Goal: Transaction & Acquisition: Purchase product/service

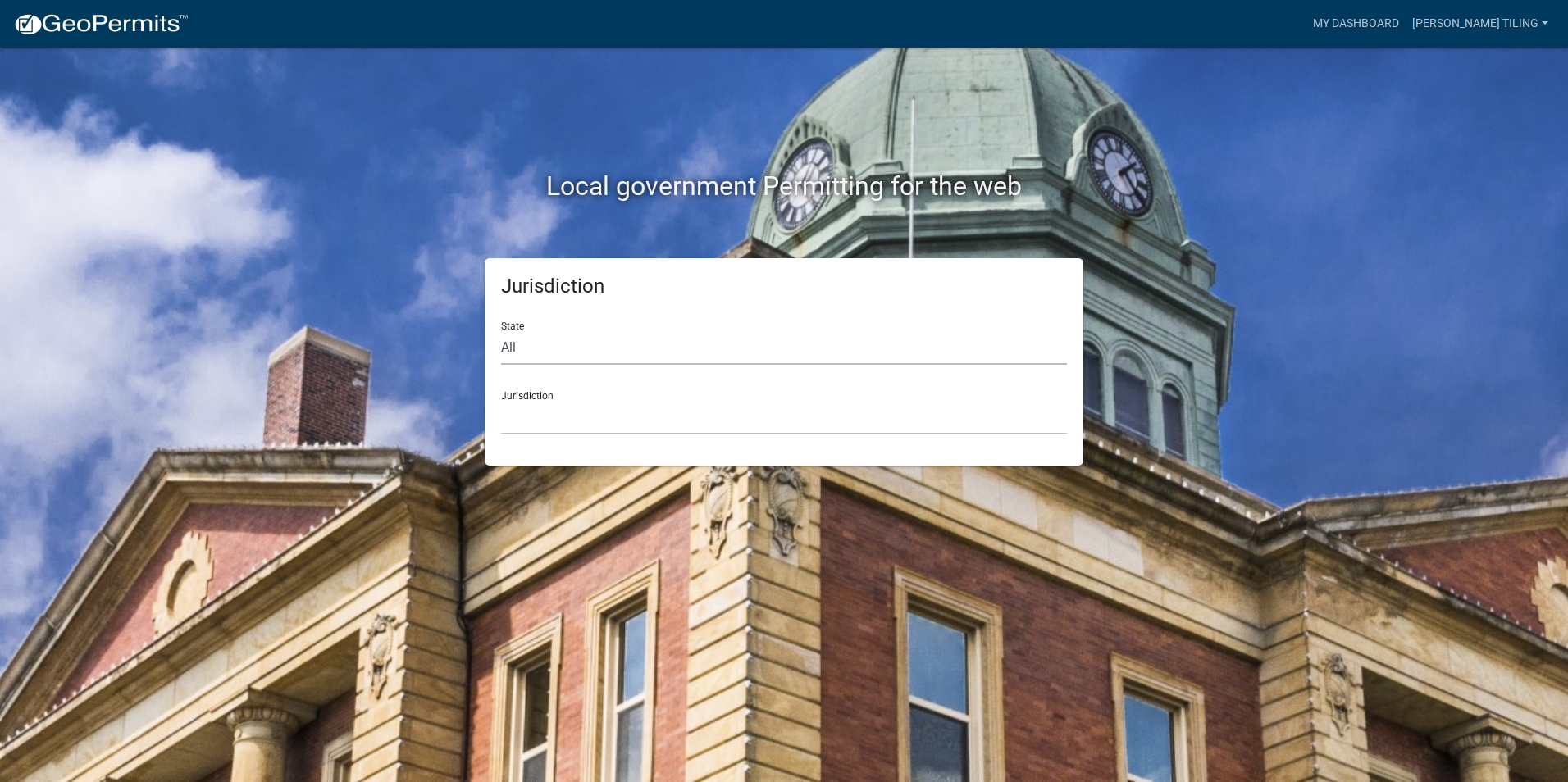
click at [548, 353] on select "All Colorado Georgia Indiana Iowa Kansas Minnesota Ohio South Carolina Wisconsin" at bounding box center [784, 348] width 566 height 33
click at [1392, 27] on link "My Dashboard" at bounding box center [1356, 23] width 99 height 31
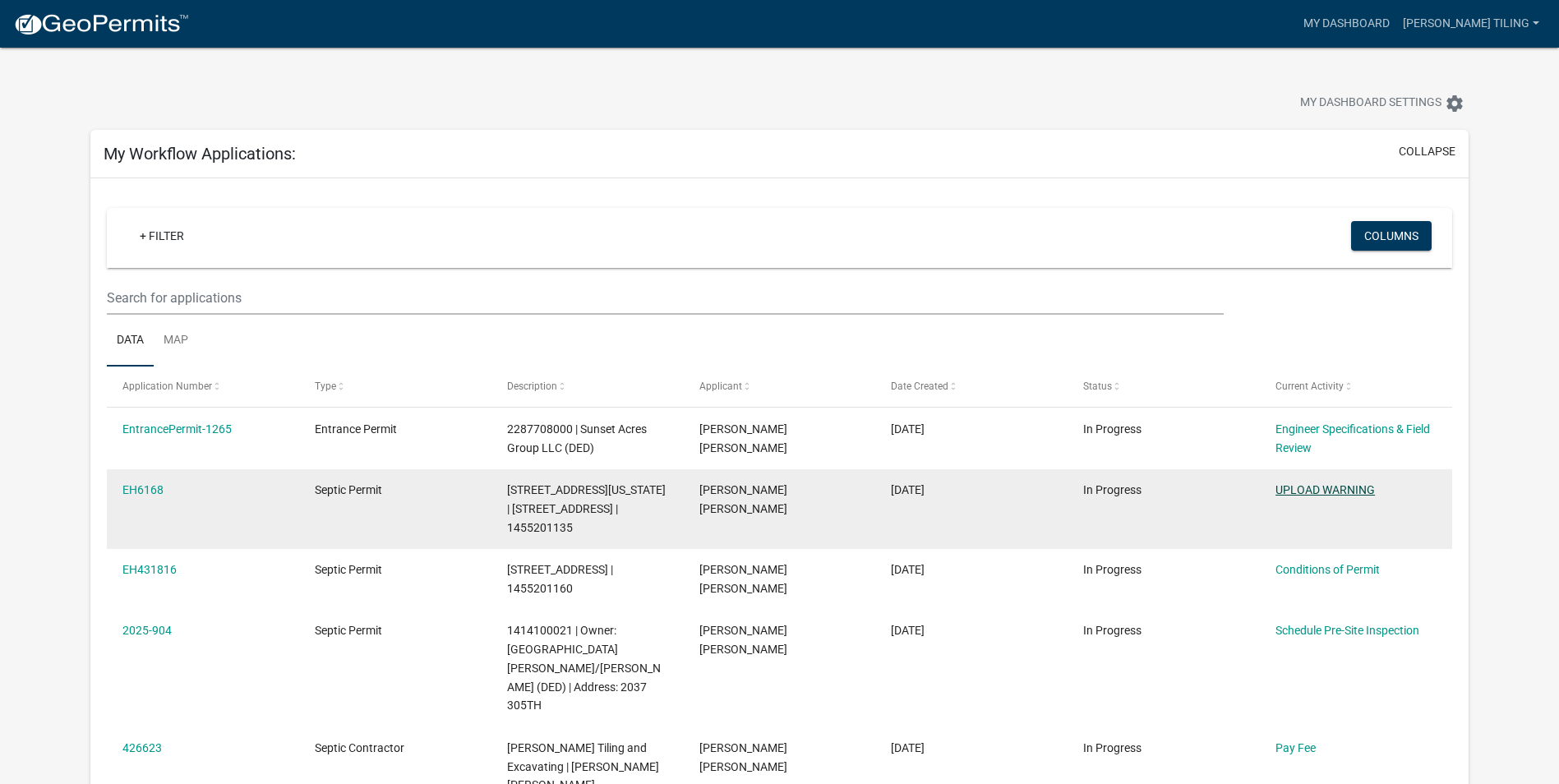
click at [1308, 490] on link "UPLOAD WARNING" at bounding box center [1325, 490] width 99 height 13
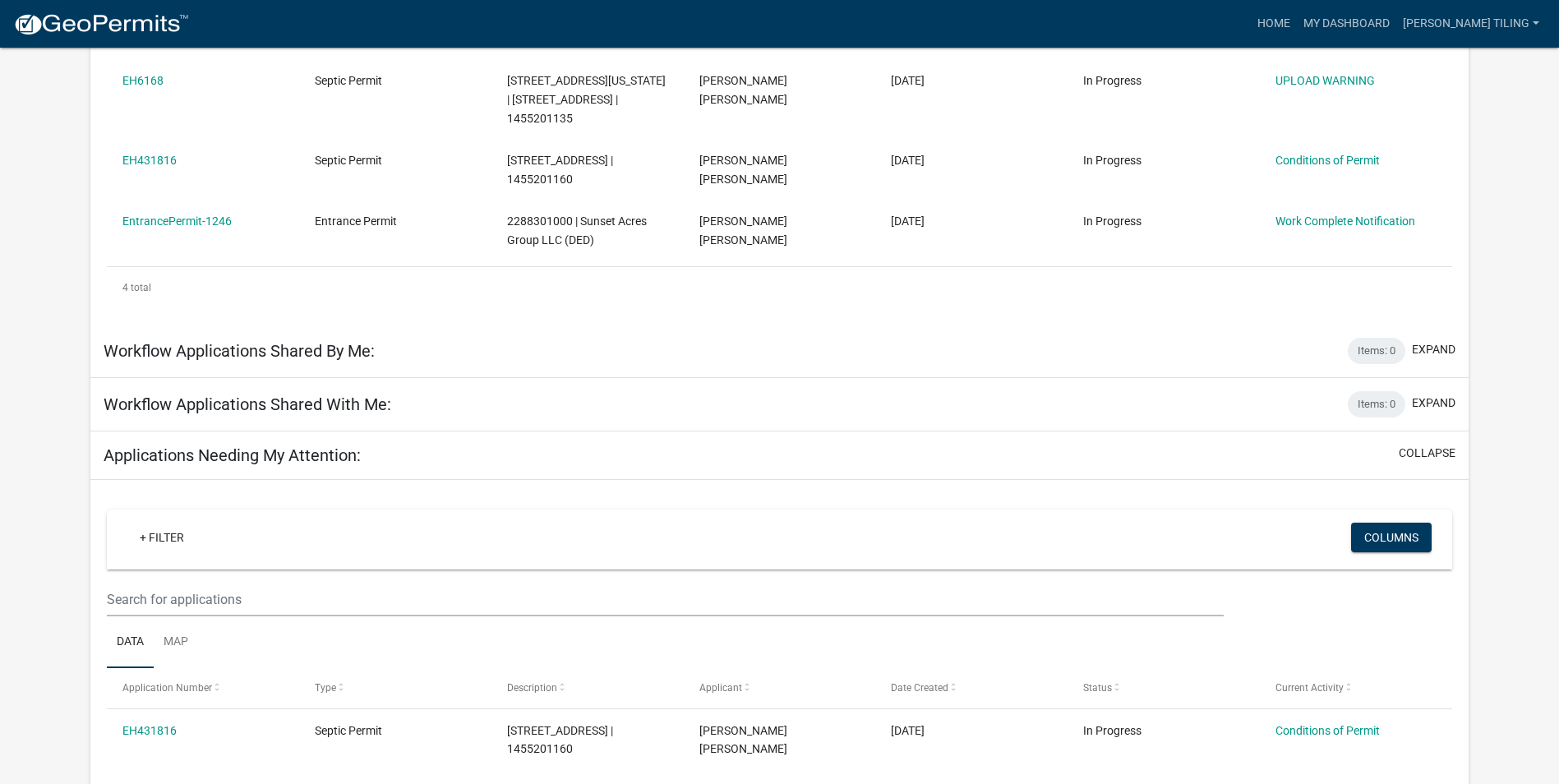
scroll to position [411, 0]
click at [1404, 449] on button "collapse" at bounding box center [1427, 451] width 57 height 18
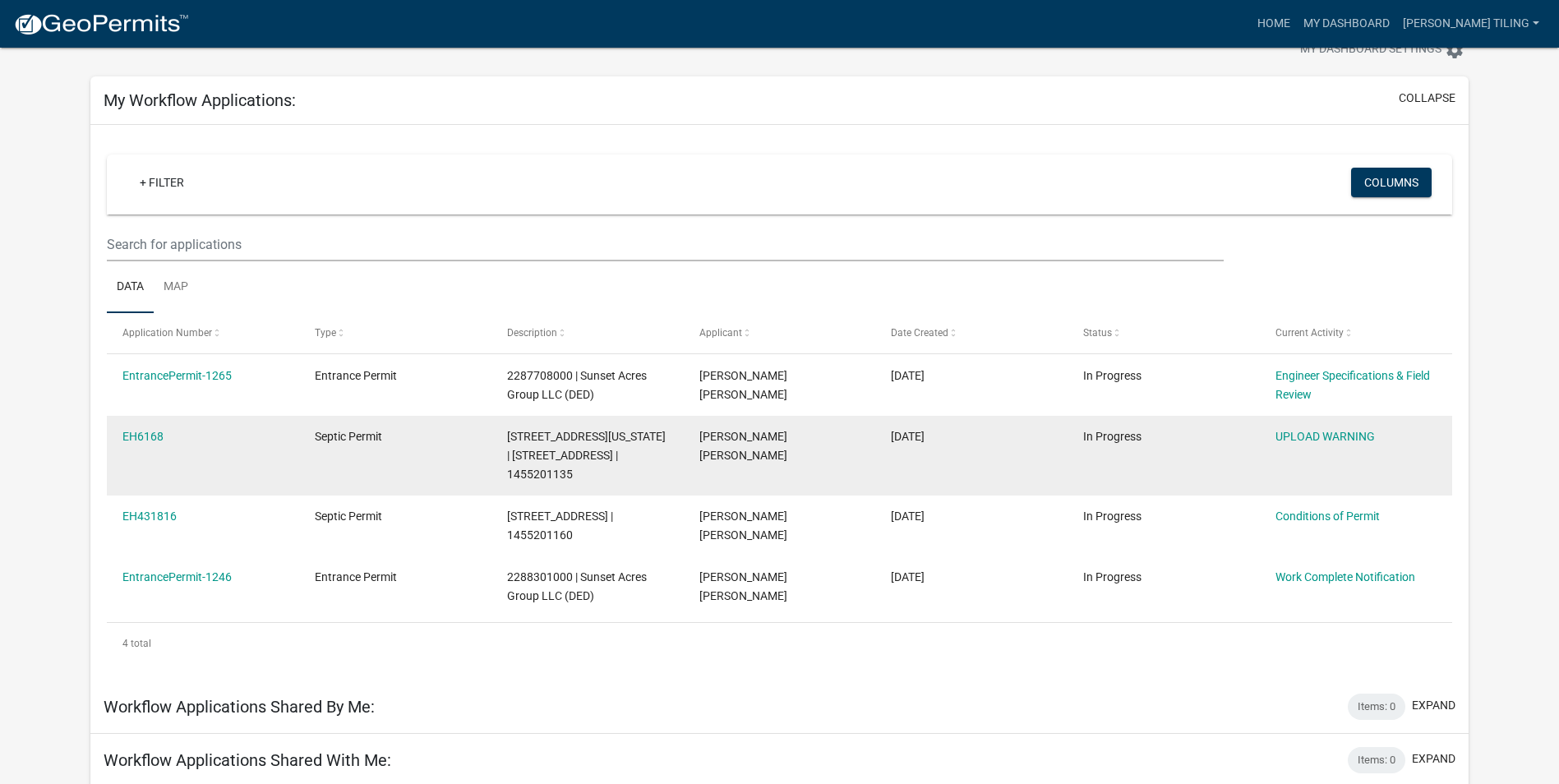
scroll to position [83, 0]
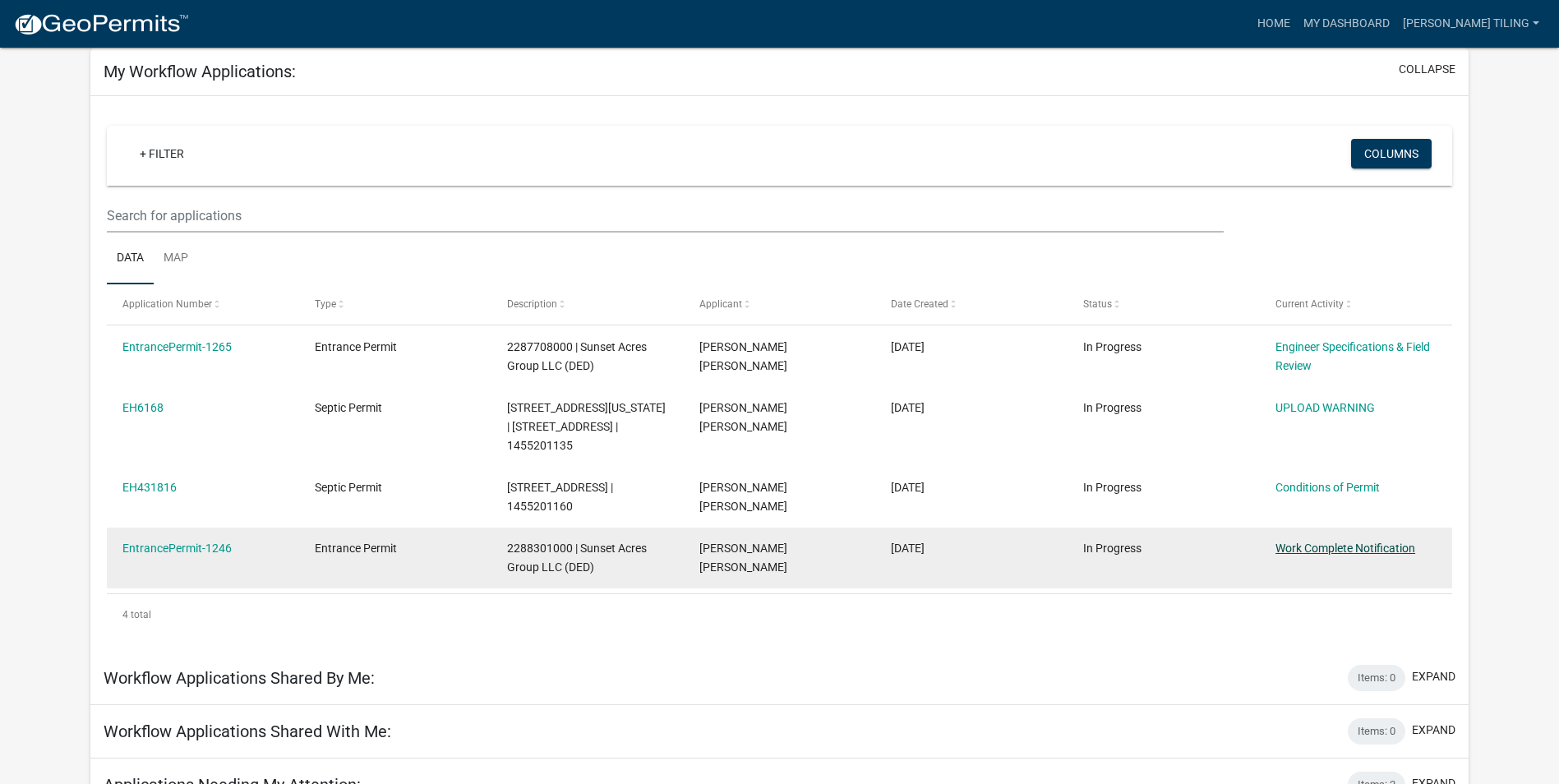
click at [1316, 545] on link "Work Complete Notification" at bounding box center [1345, 548] width 139 height 13
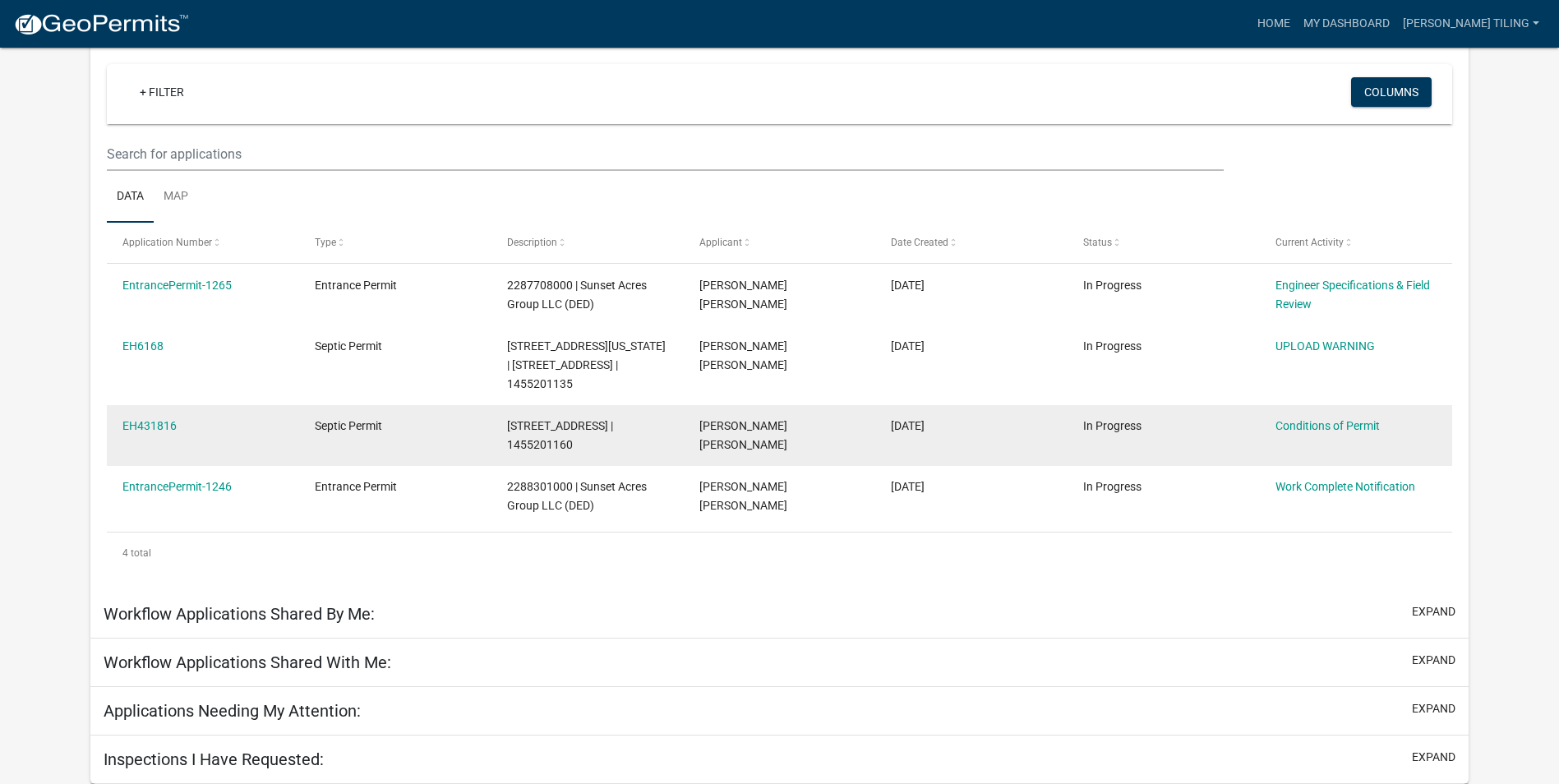
scroll to position [143, 0]
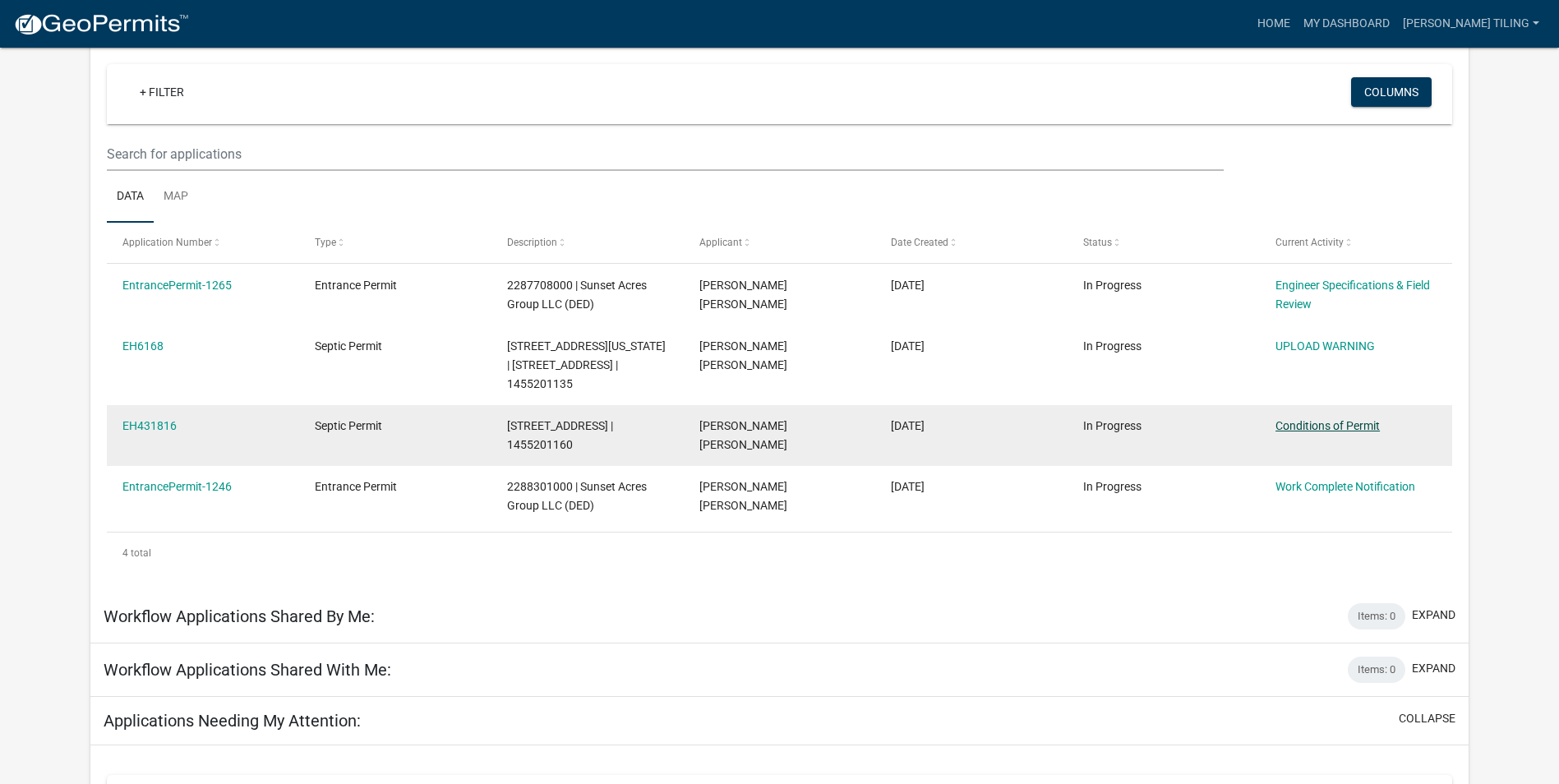
click at [1328, 426] on link "Conditions of Permit" at bounding box center [1327, 425] width 104 height 13
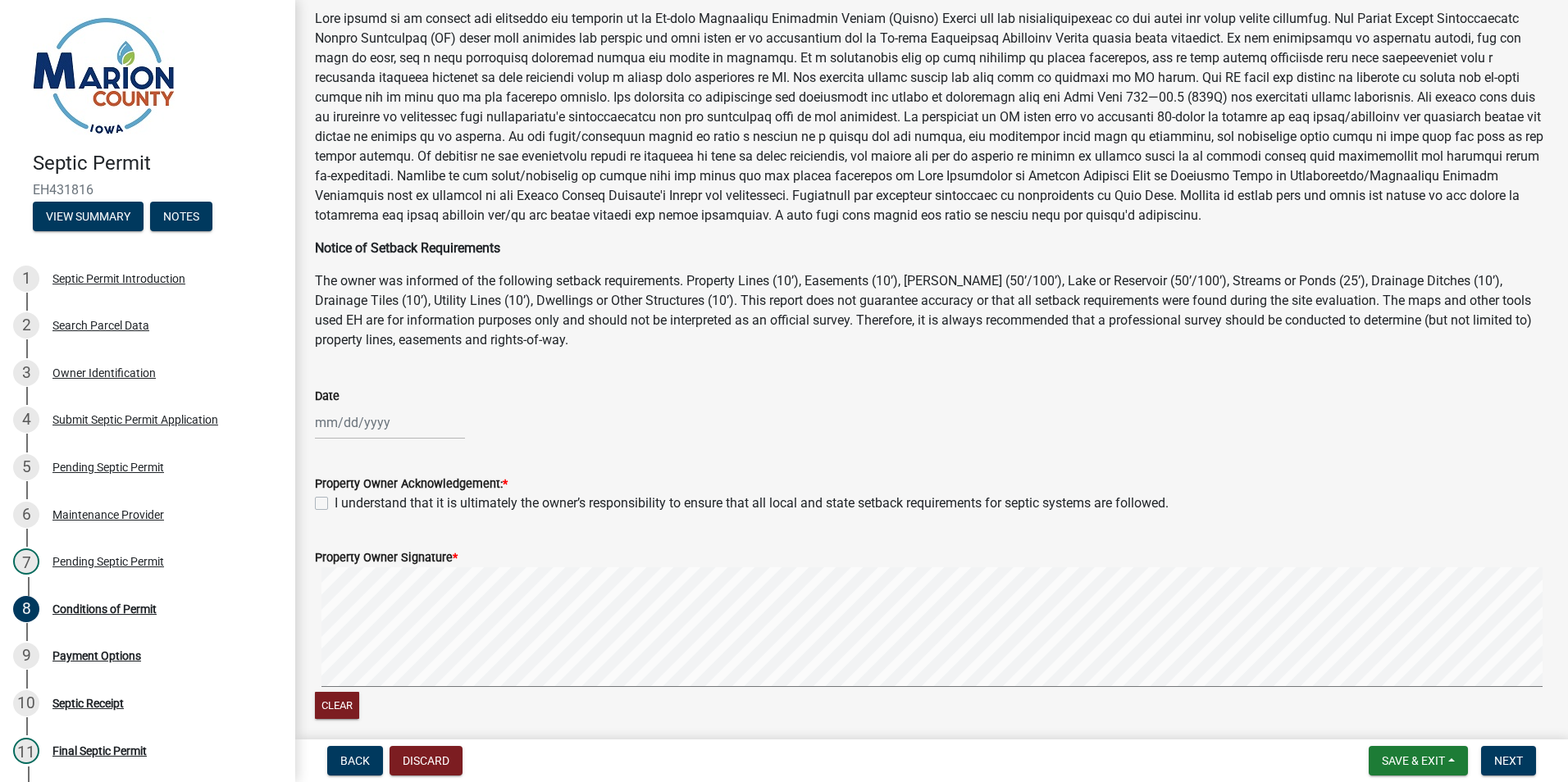
scroll to position [164, 0]
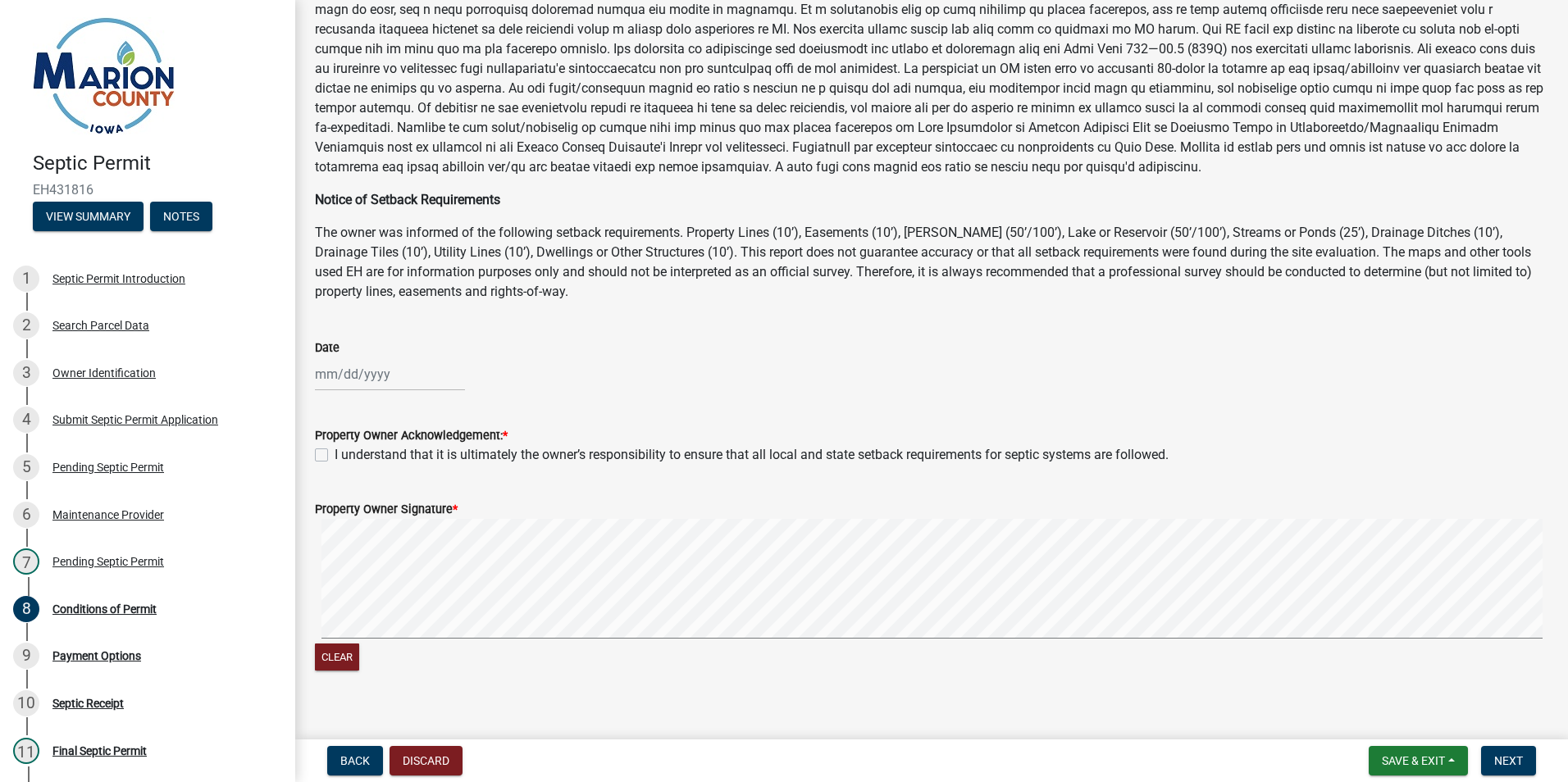
click at [355, 369] on div at bounding box center [390, 374] width 150 height 33
select select "8"
select select "2025"
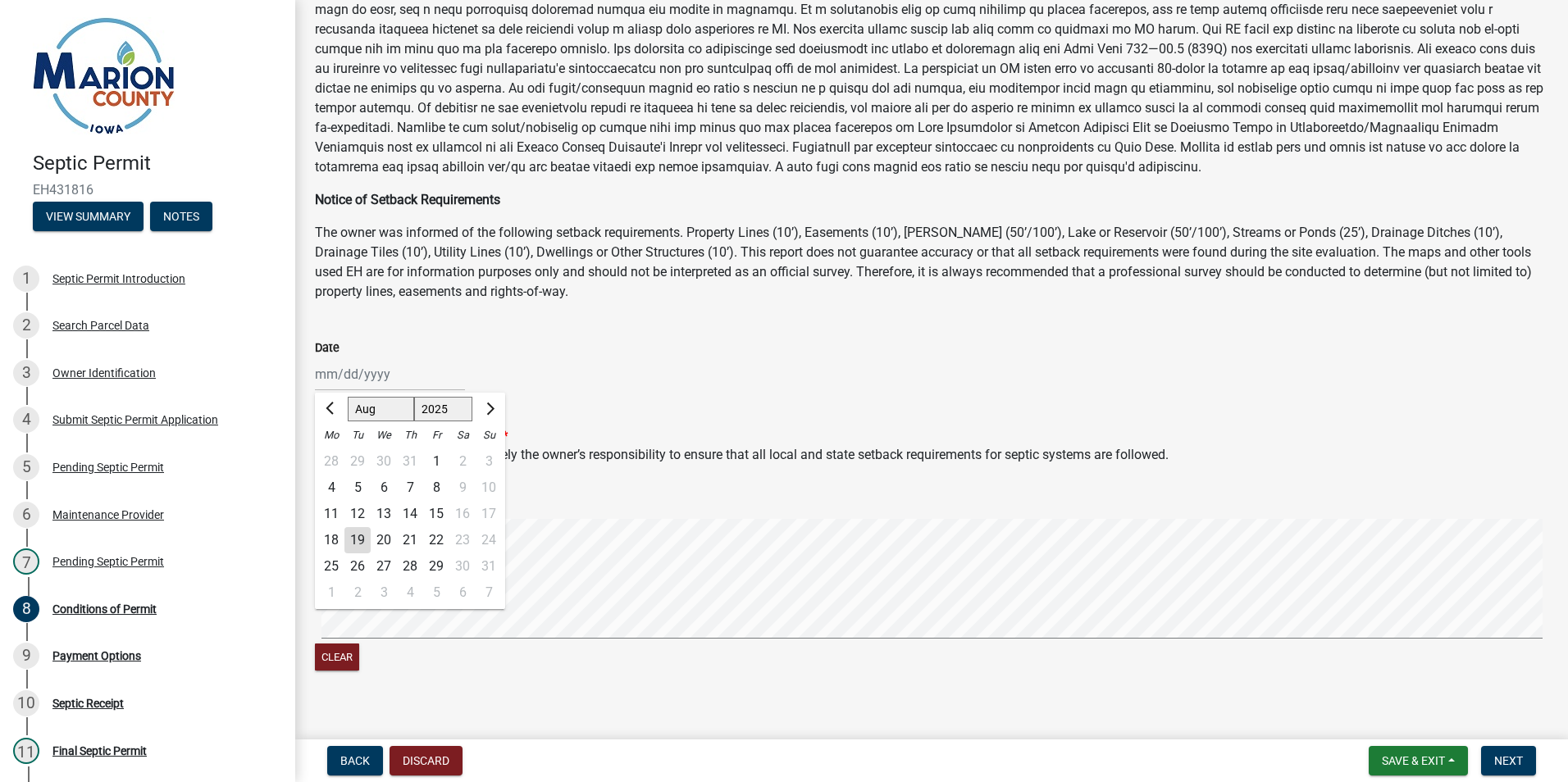
click at [362, 542] on div "19" at bounding box center [358, 541] width 27 height 27
type input "08/19/2025"
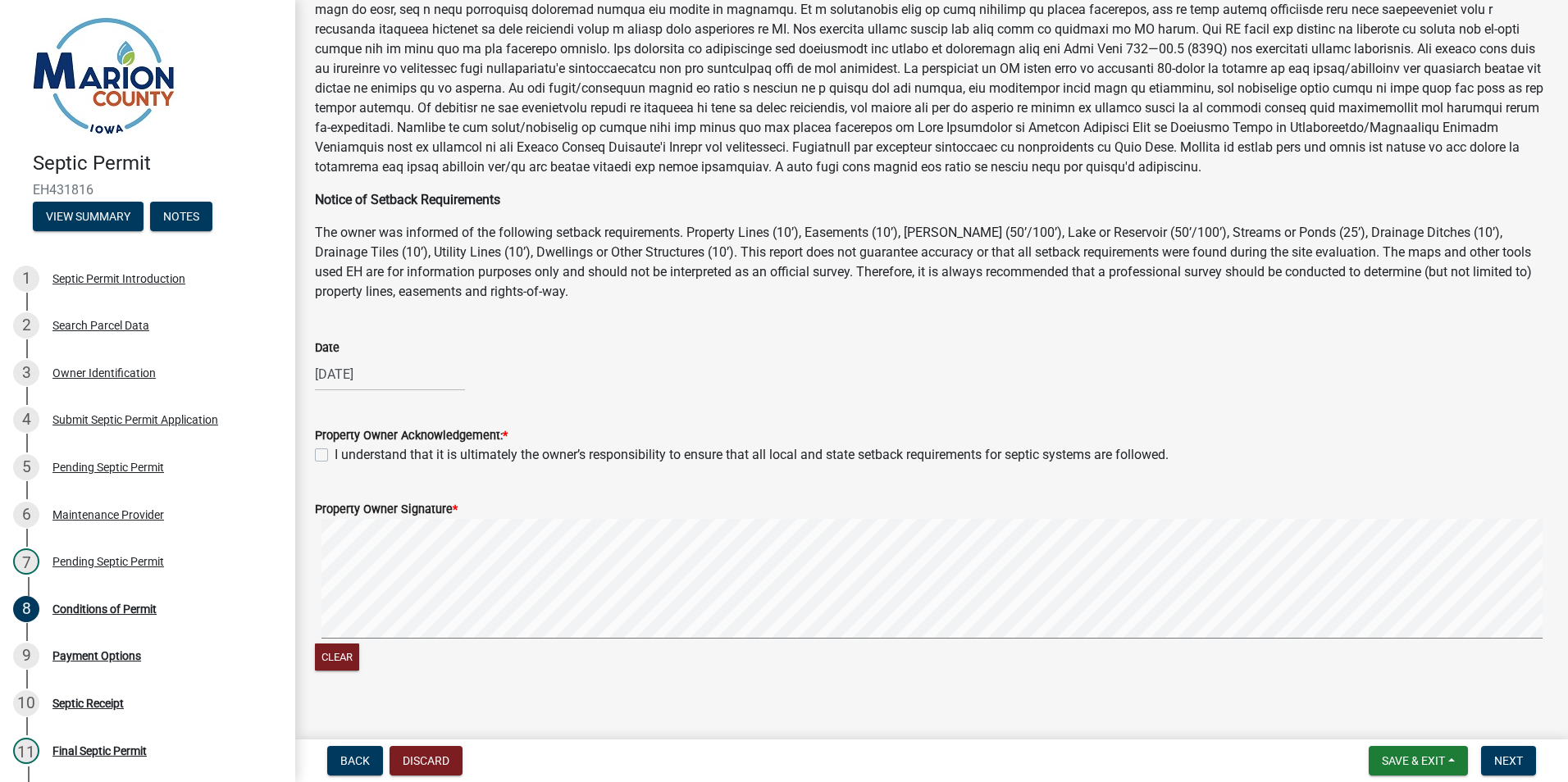
click at [335, 457] on label "I understand that it is ultimately the owner’s responsibility to ensure that al…" at bounding box center [752, 455] width 834 height 20
click at [335, 456] on input "I understand that it is ultimately the owner’s responsibility to ensure that al…" at bounding box center [340, 450] width 11 height 11
checkbox input "true"
click at [1511, 759] on span "Next" at bounding box center [1508, 760] width 28 height 13
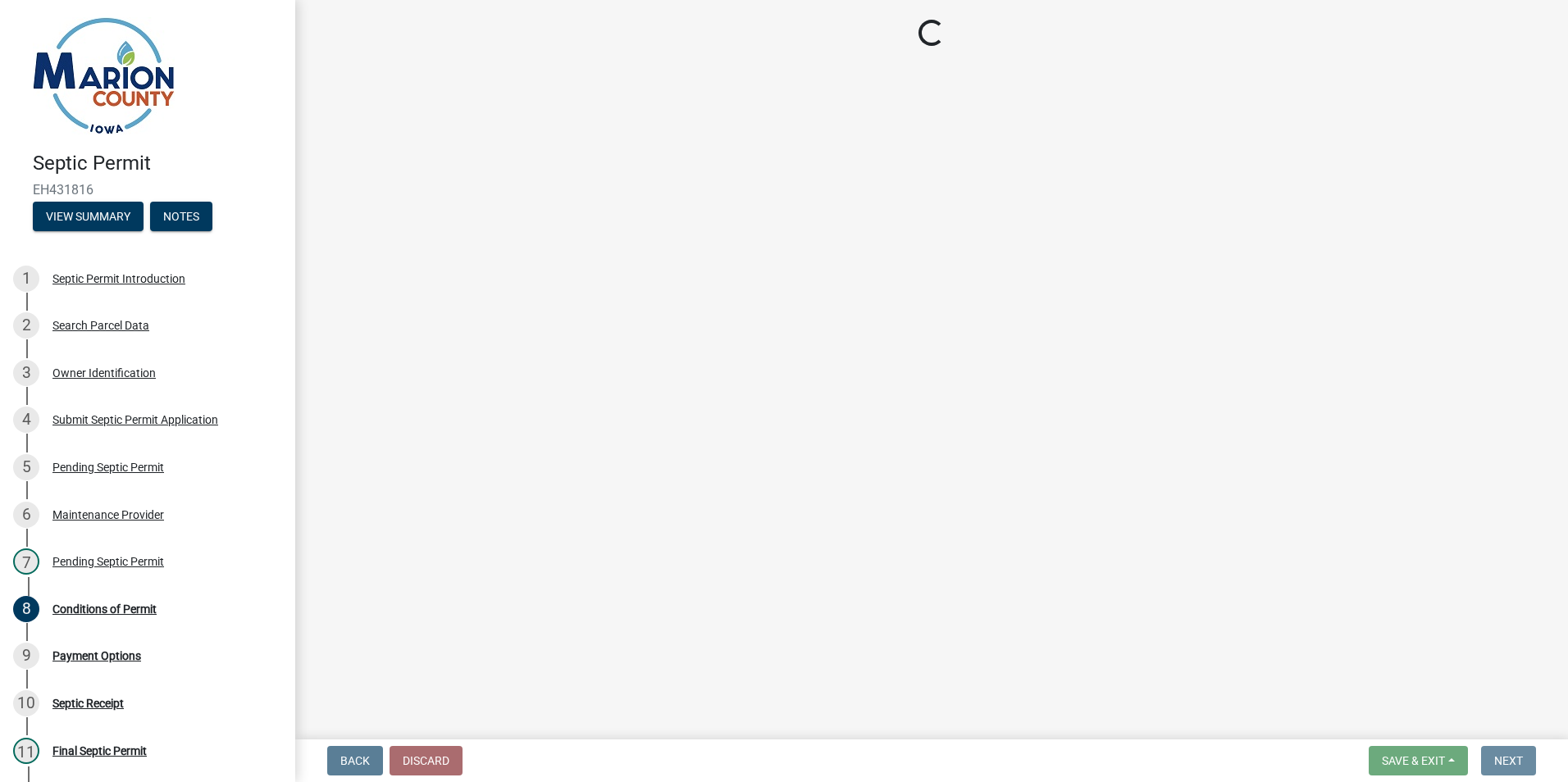
scroll to position [0, 0]
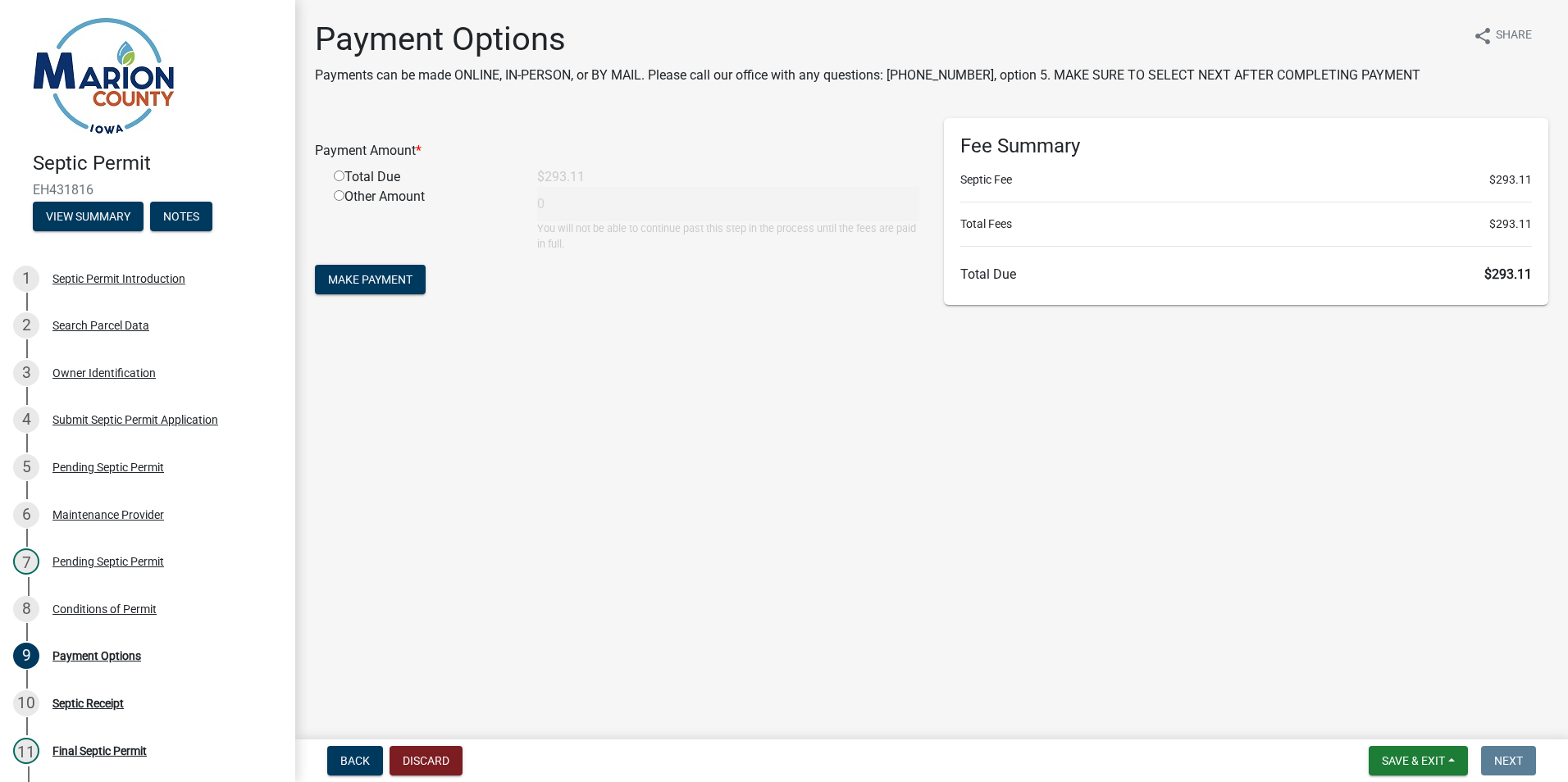
click at [338, 175] on input "radio" at bounding box center [339, 176] width 11 height 11
radio input "true"
type input "293.11"
click at [397, 281] on span "Make Payment" at bounding box center [370, 280] width 84 height 13
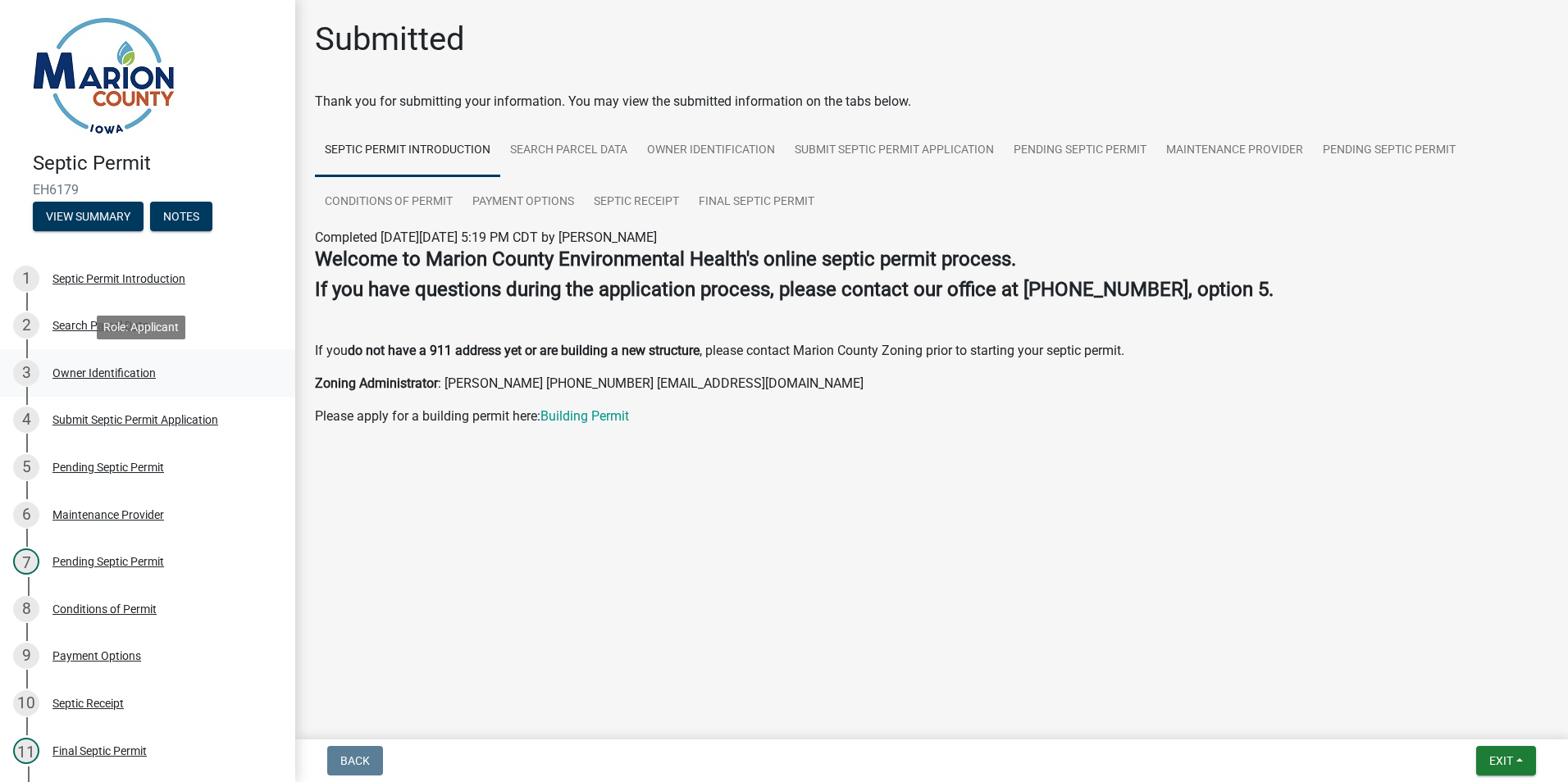
click at [83, 374] on div "Owner Identification" at bounding box center [104, 373] width 103 height 12
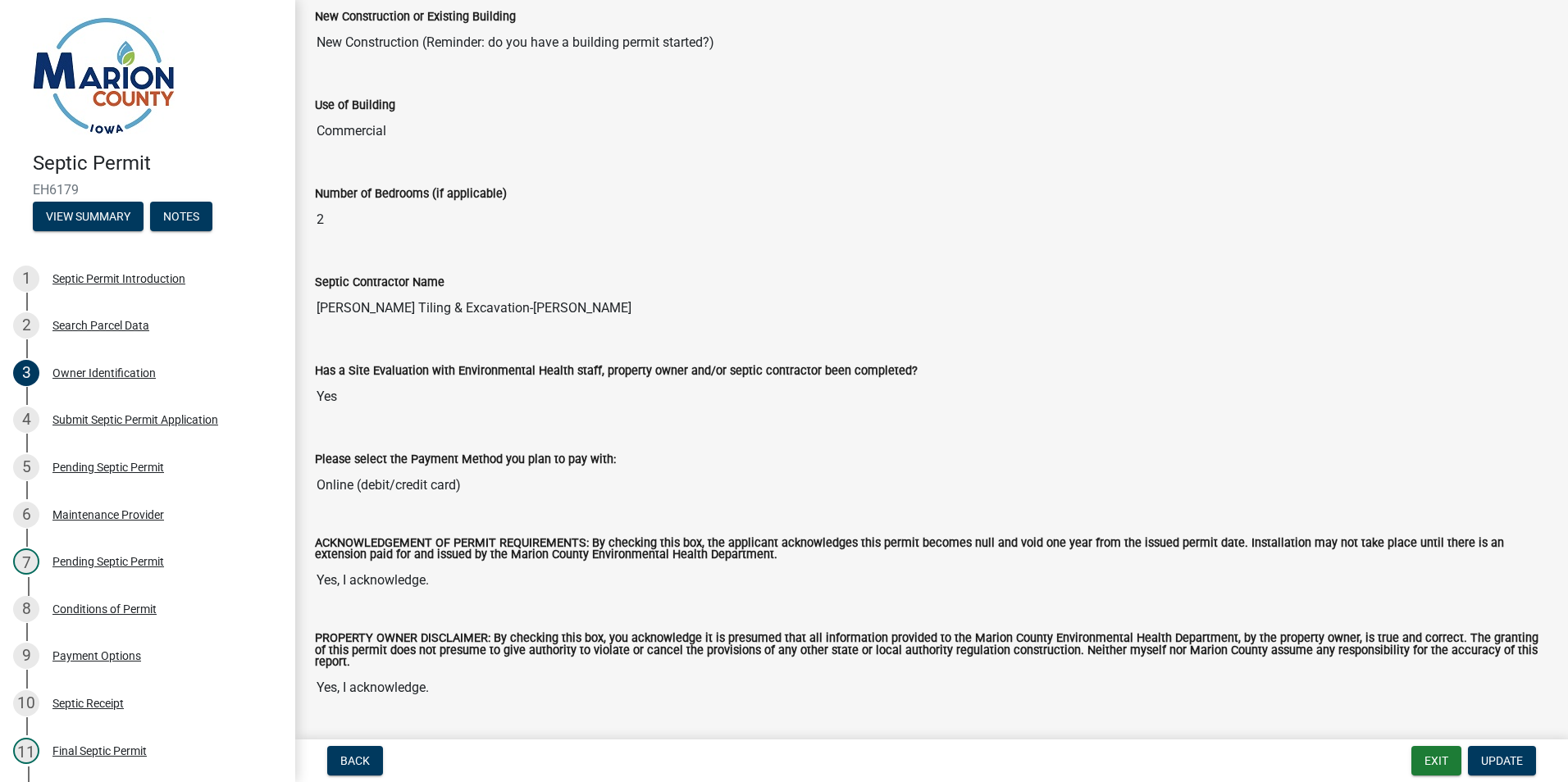
scroll to position [940, 0]
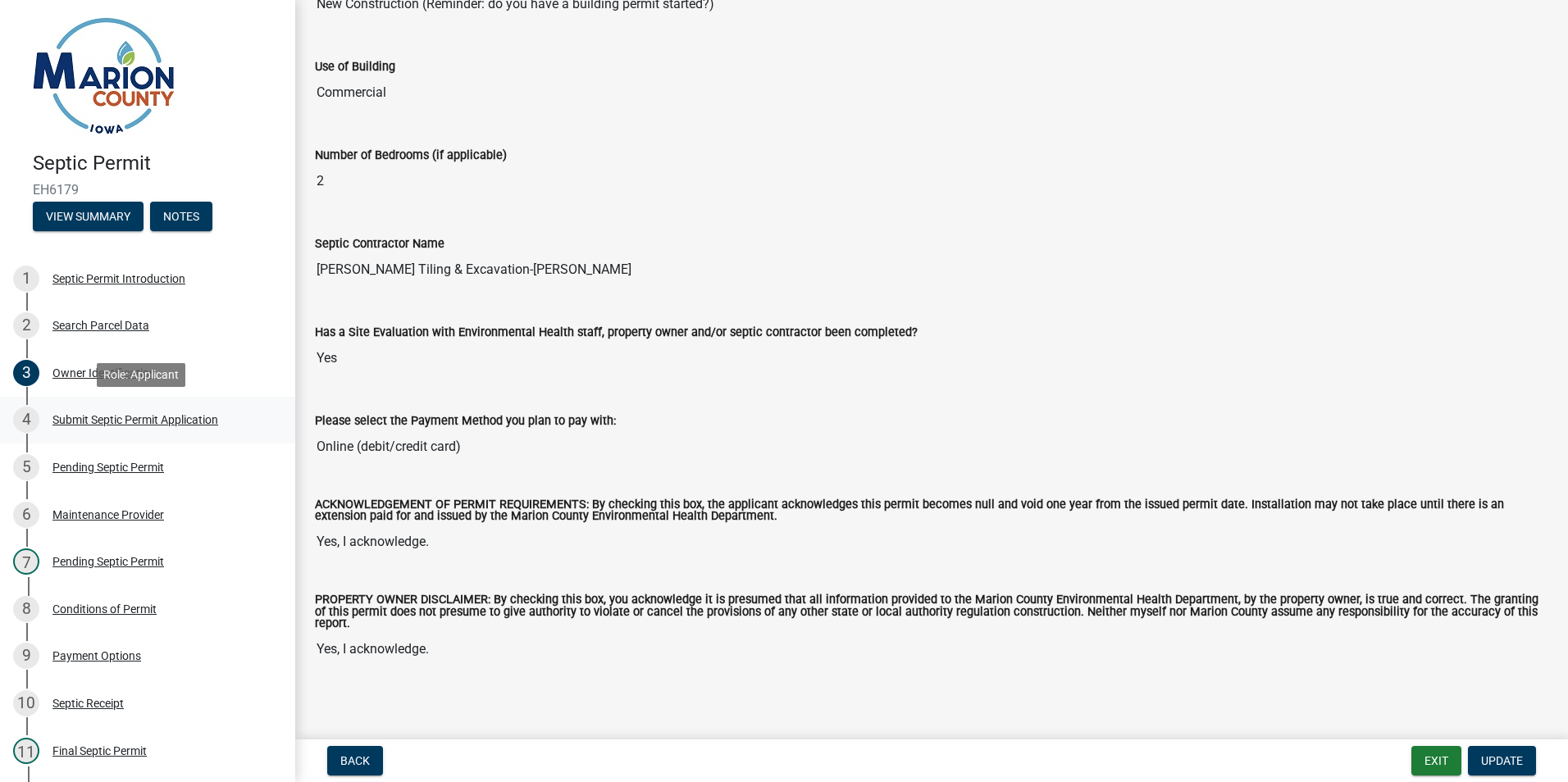
click at [121, 422] on div "Submit Septic Permit Application" at bounding box center [135, 420] width 166 height 12
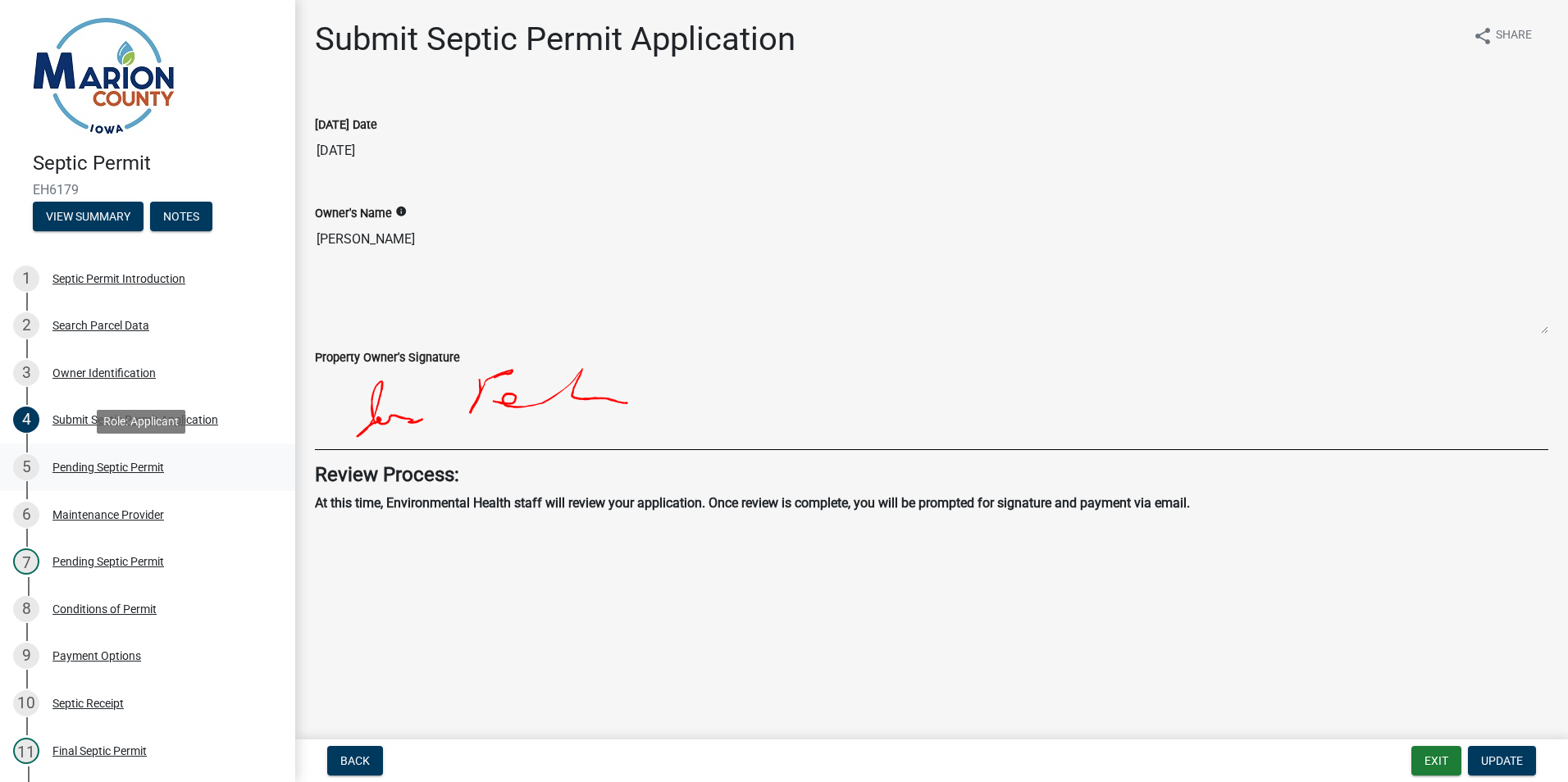
click at [104, 466] on div "Pending Septic Permit" at bounding box center [108, 468] width 112 height 12
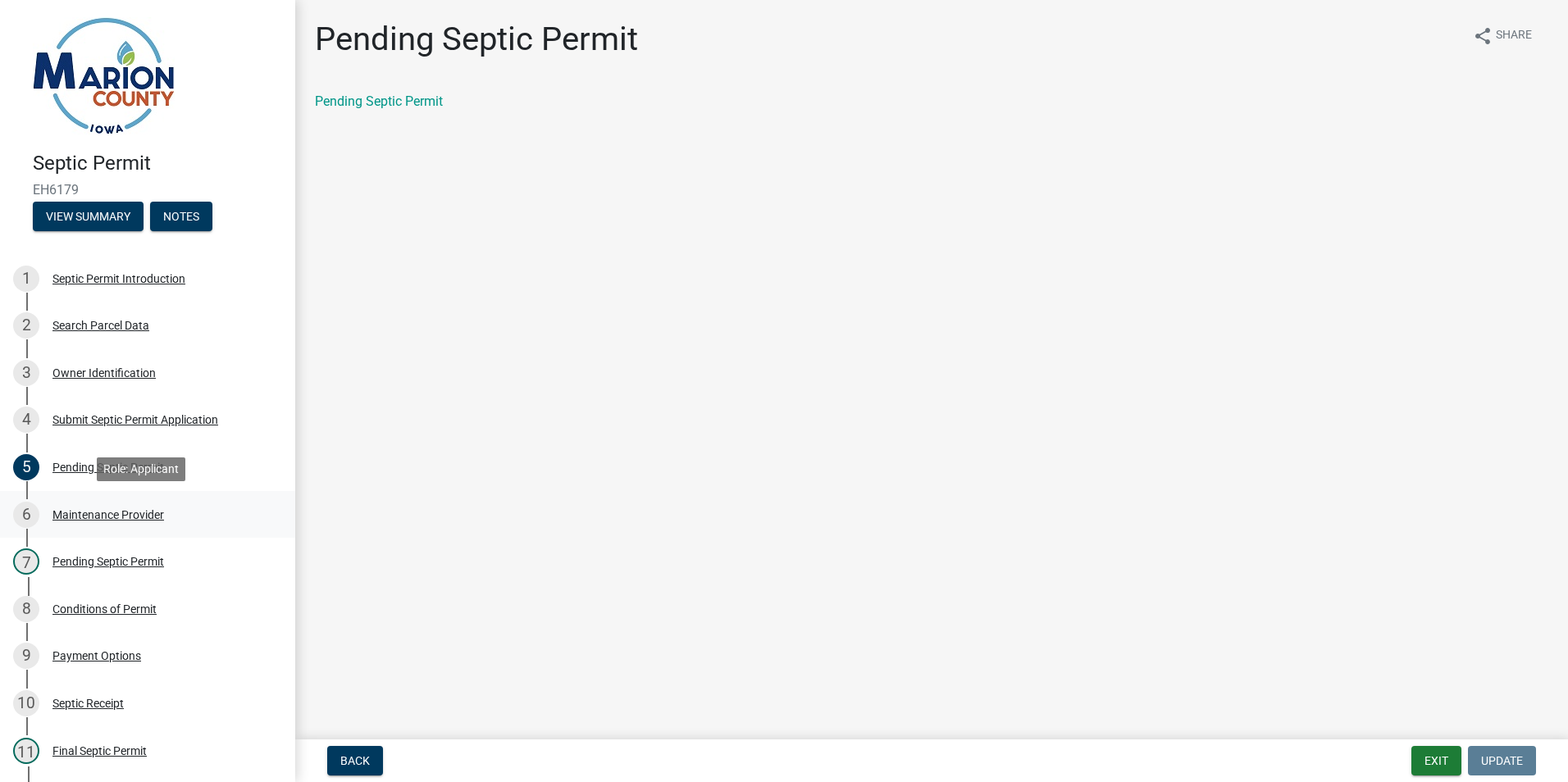
click at [105, 512] on div "Maintenance Provider" at bounding box center [108, 515] width 112 height 12
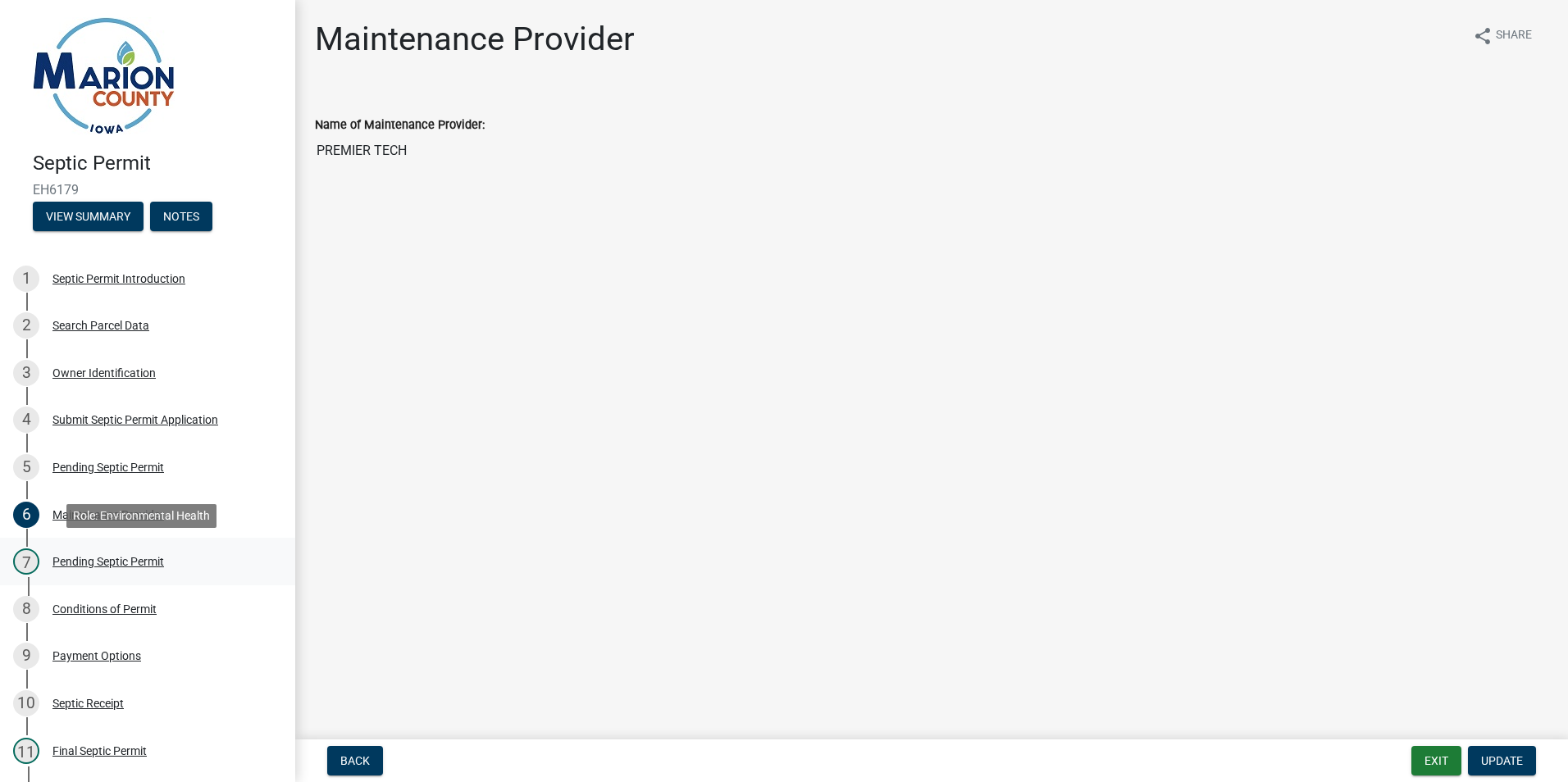
click at [94, 563] on div "Pending Septic Permit" at bounding box center [108, 562] width 112 height 12
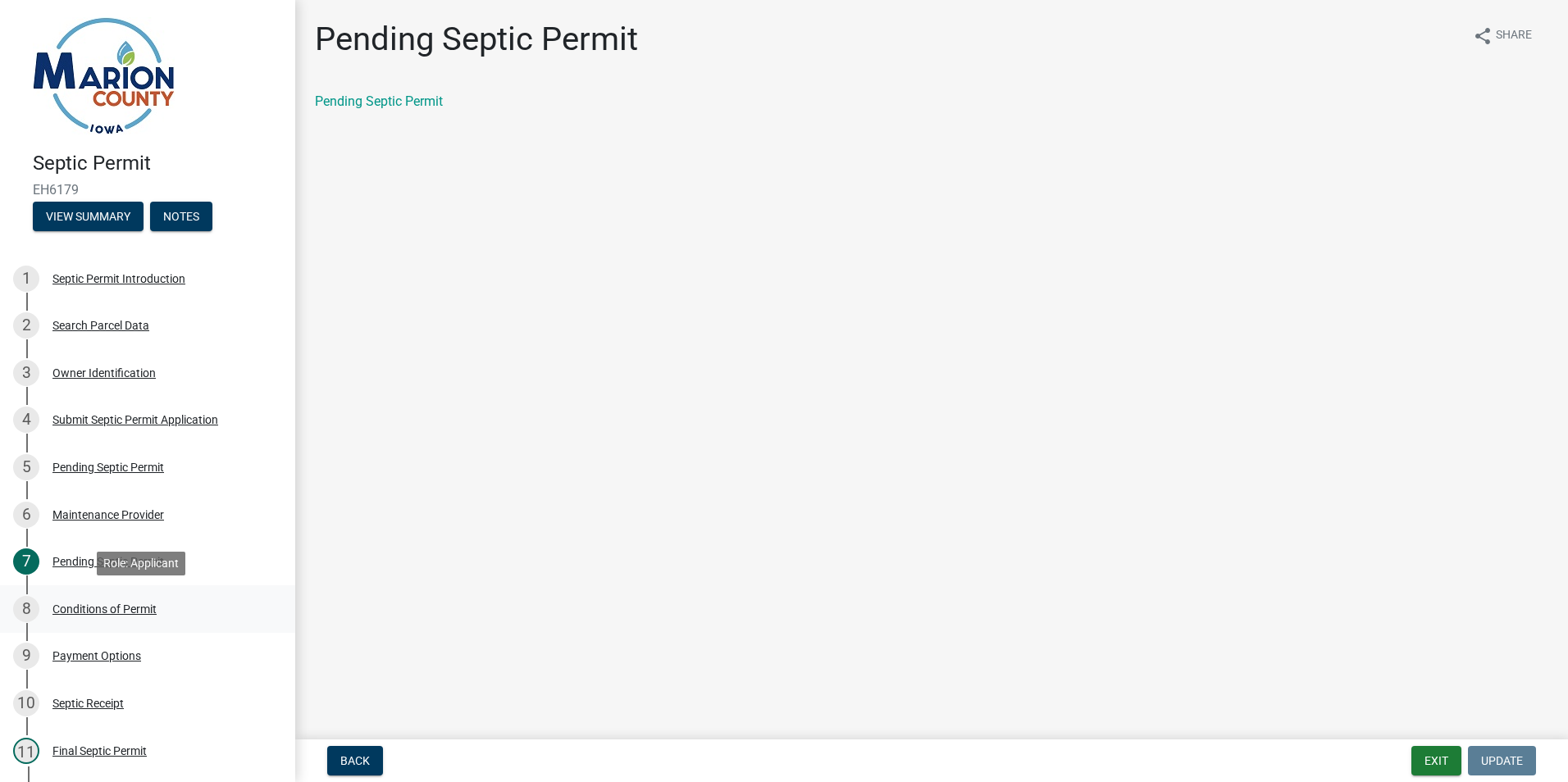
click at [103, 607] on div "Conditions of Permit" at bounding box center [104, 609] width 104 height 12
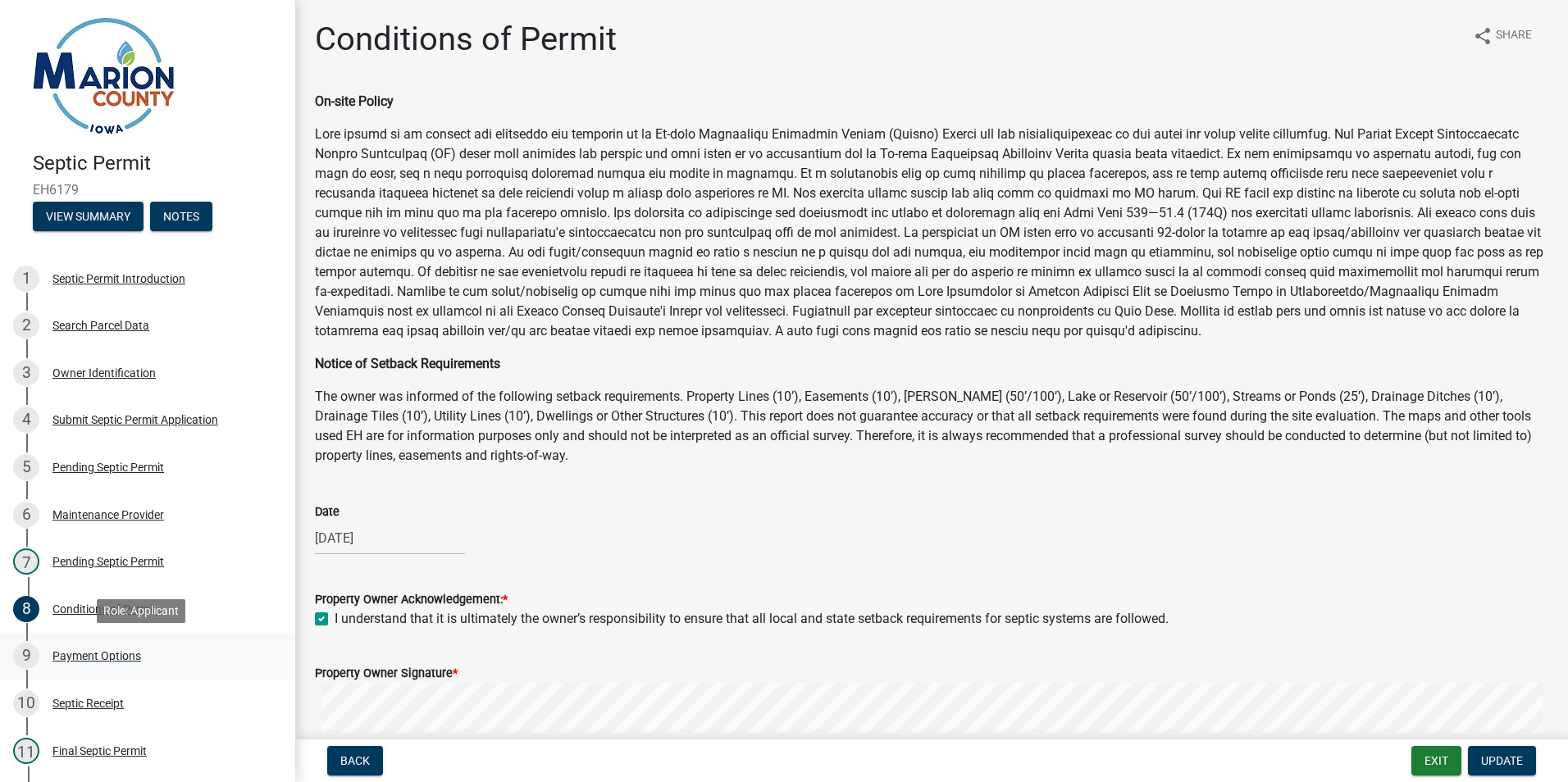
click at [99, 651] on div "Payment Options" at bounding box center [97, 656] width 88 height 12
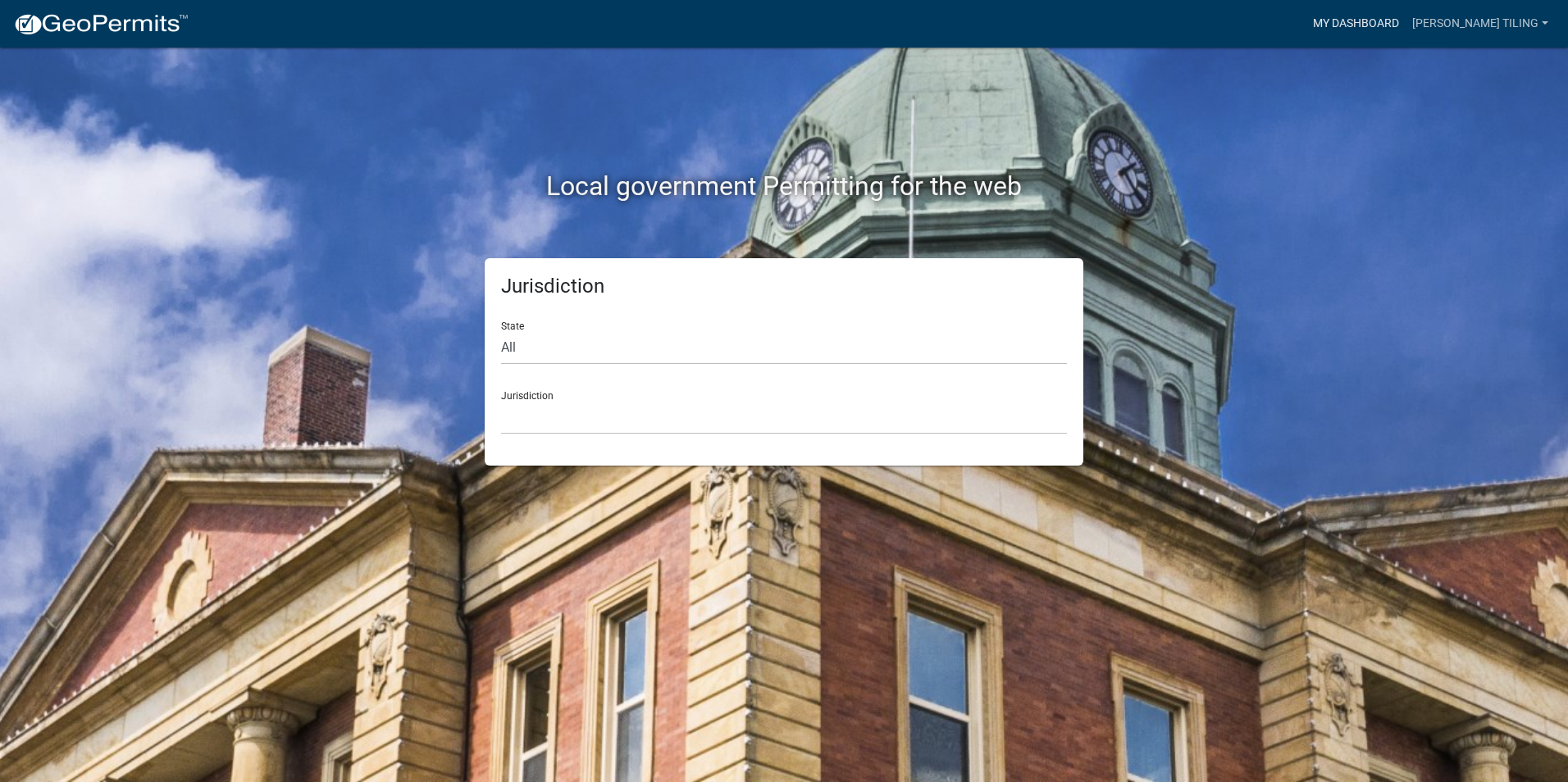
click at [1402, 18] on link "My Dashboard" at bounding box center [1356, 23] width 99 height 31
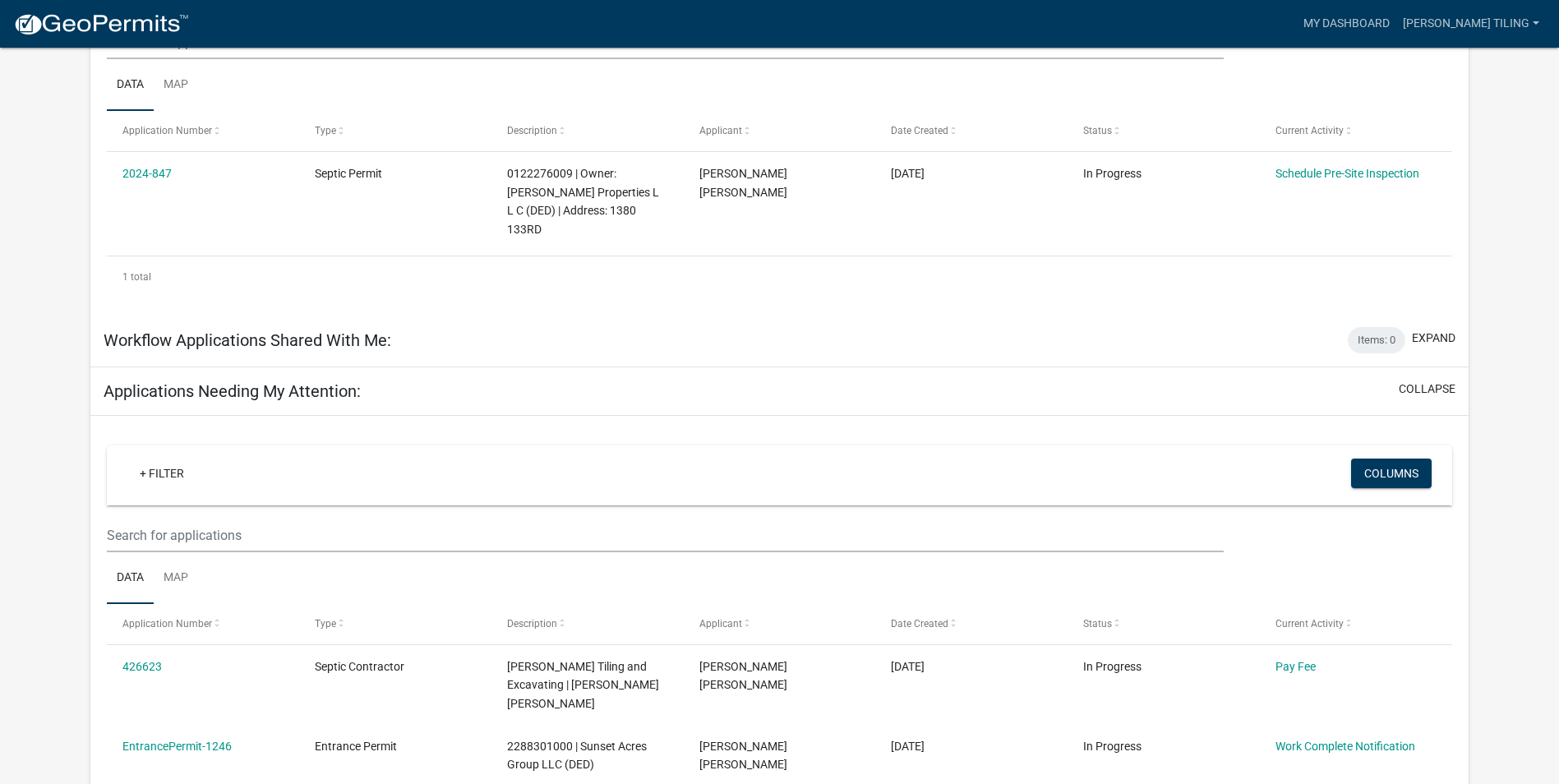
scroll to position [1339, 0]
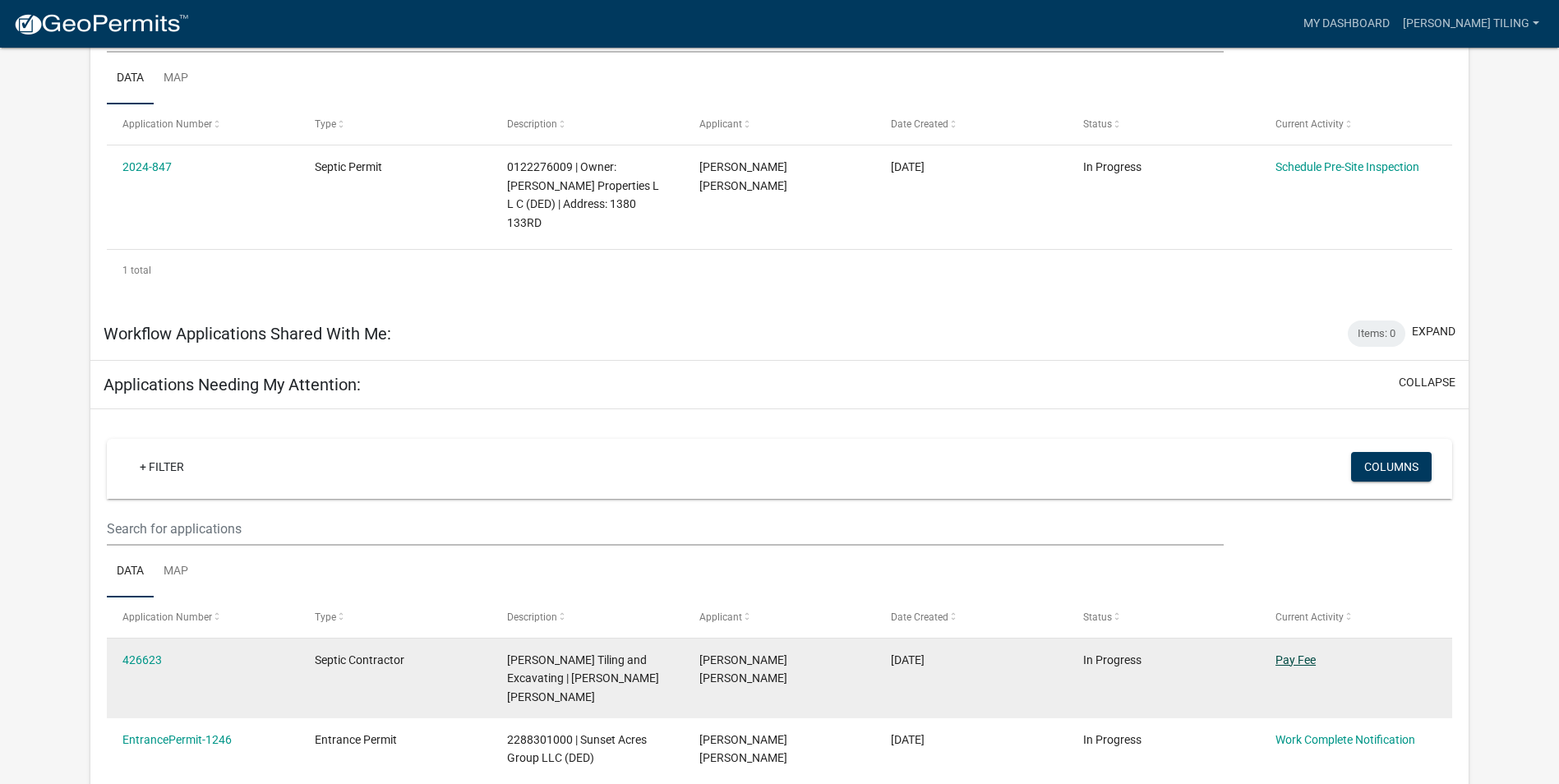
click at [1303, 653] on link "Pay Fee" at bounding box center [1295, 660] width 40 height 13
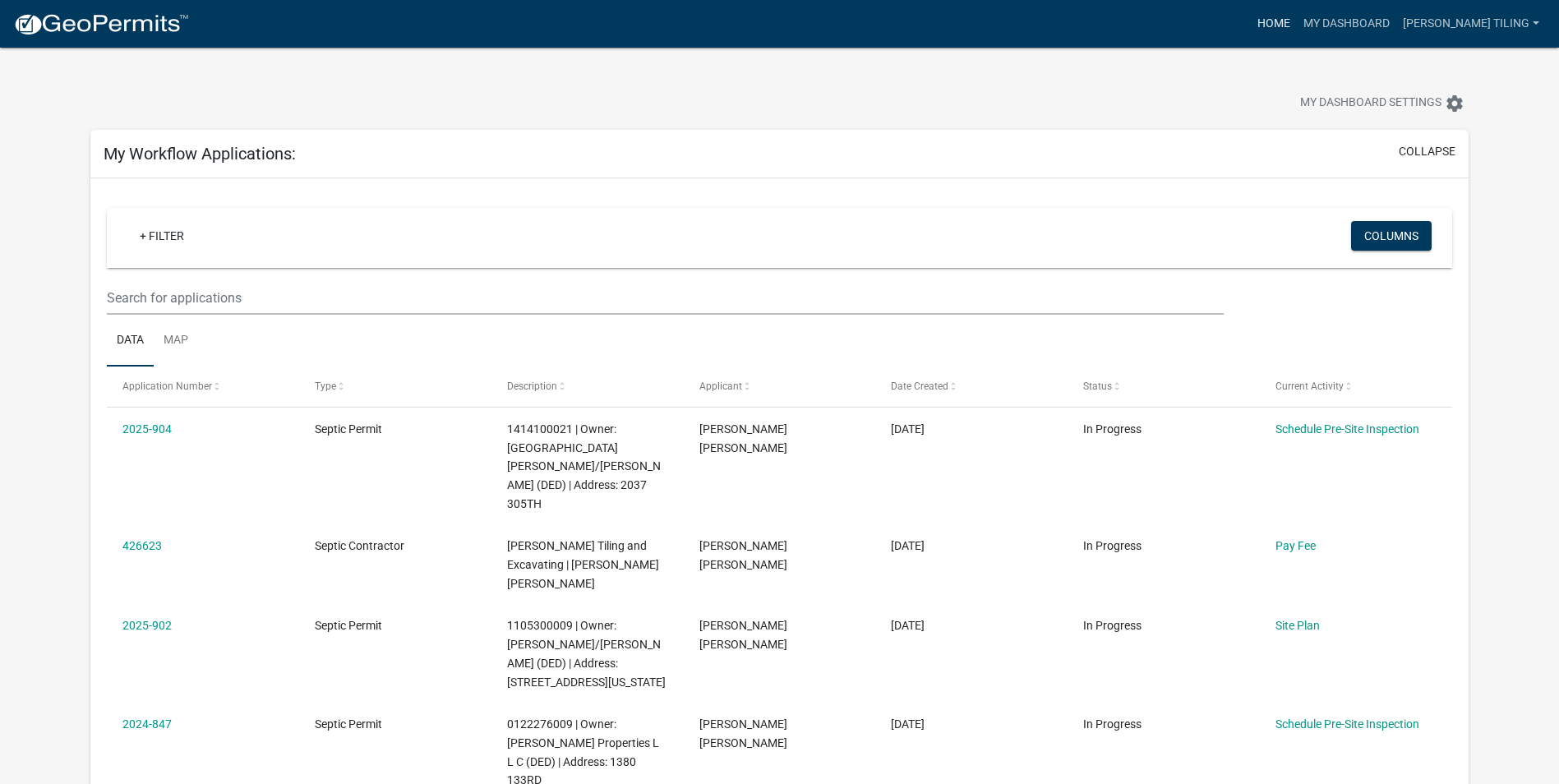
click at [1297, 22] on link "Home" at bounding box center [1274, 23] width 46 height 31
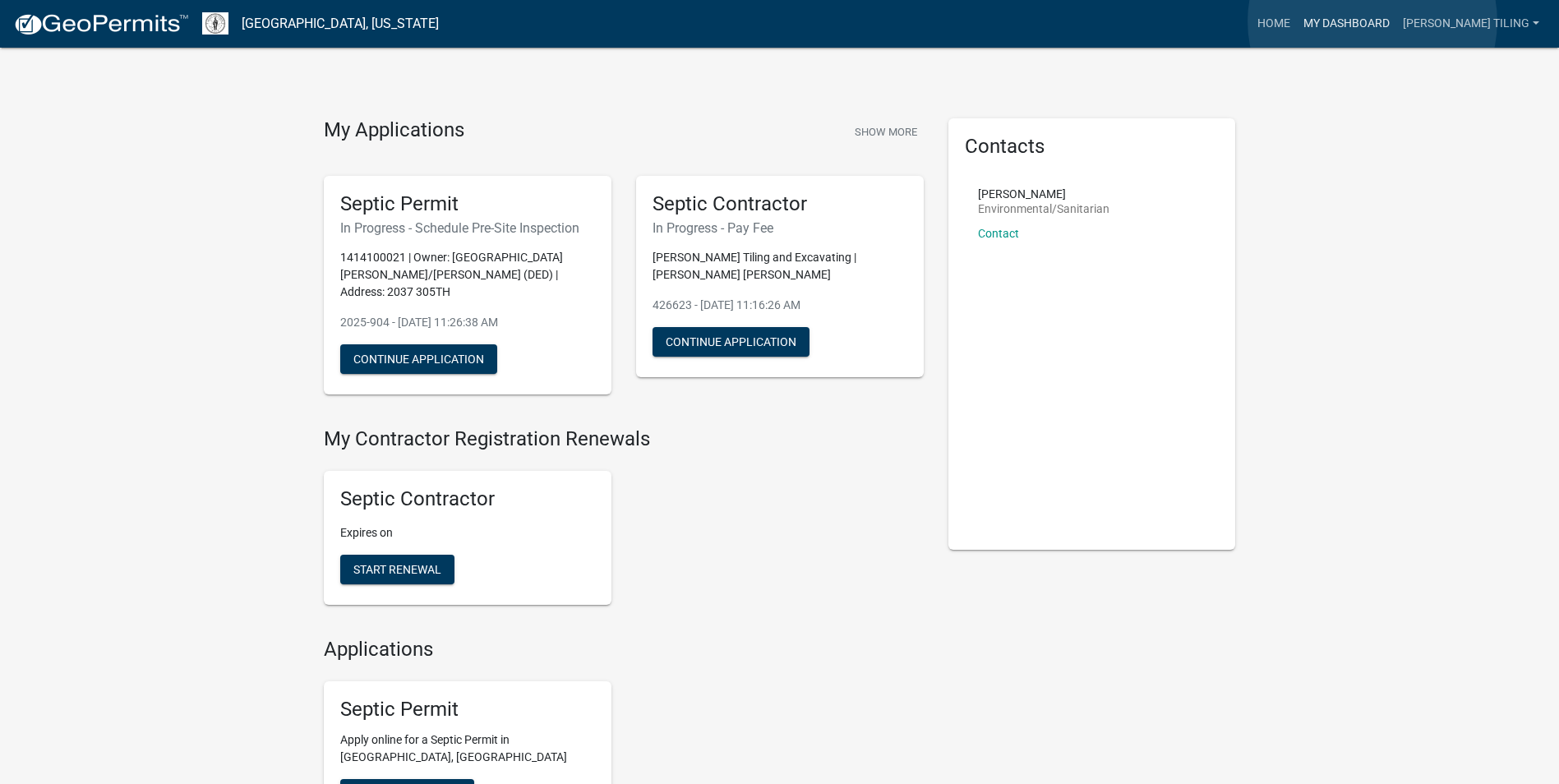
click at [1372, 22] on link "My Dashboard" at bounding box center [1346, 23] width 99 height 31
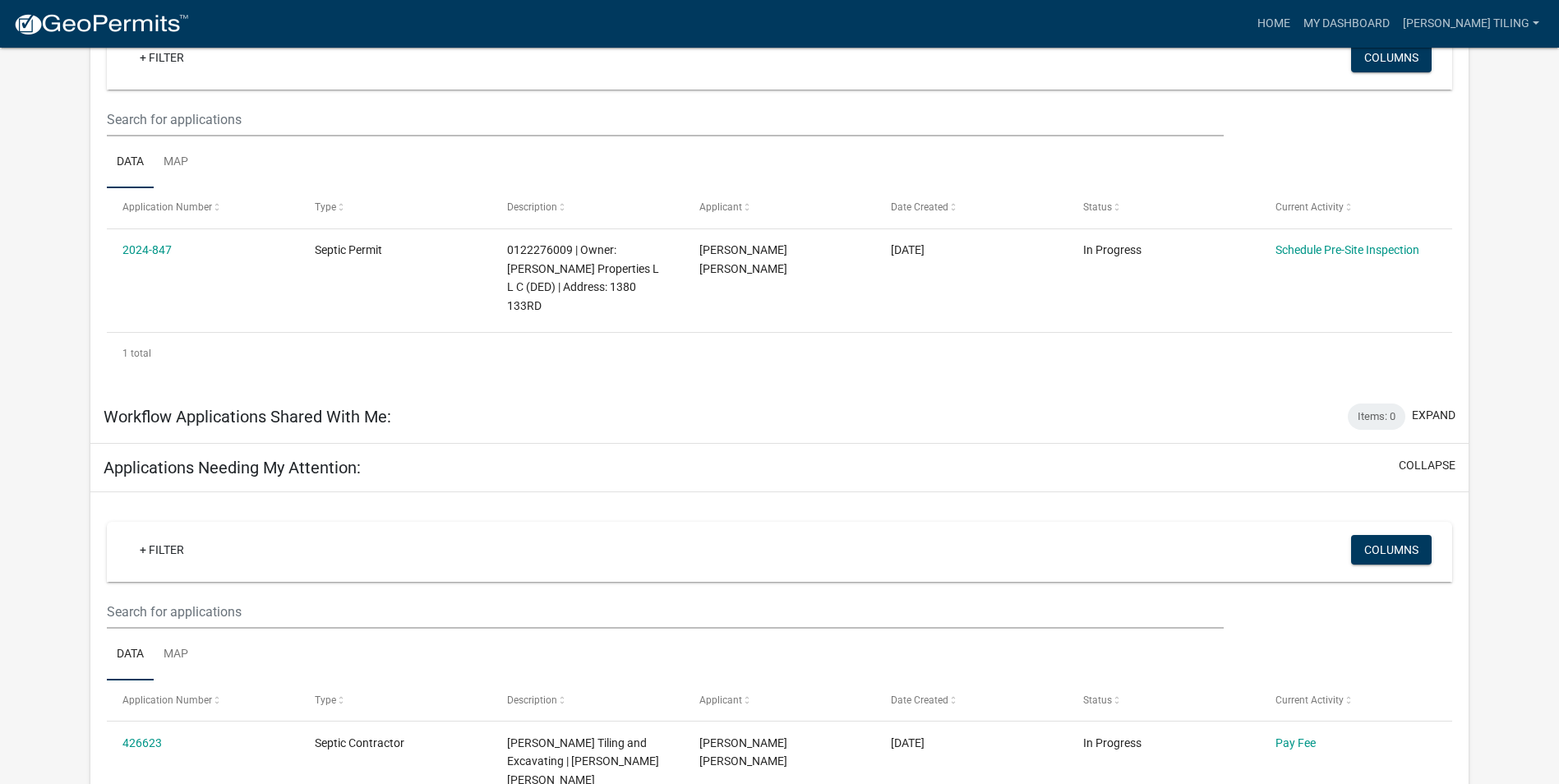
scroll to position [1016, 0]
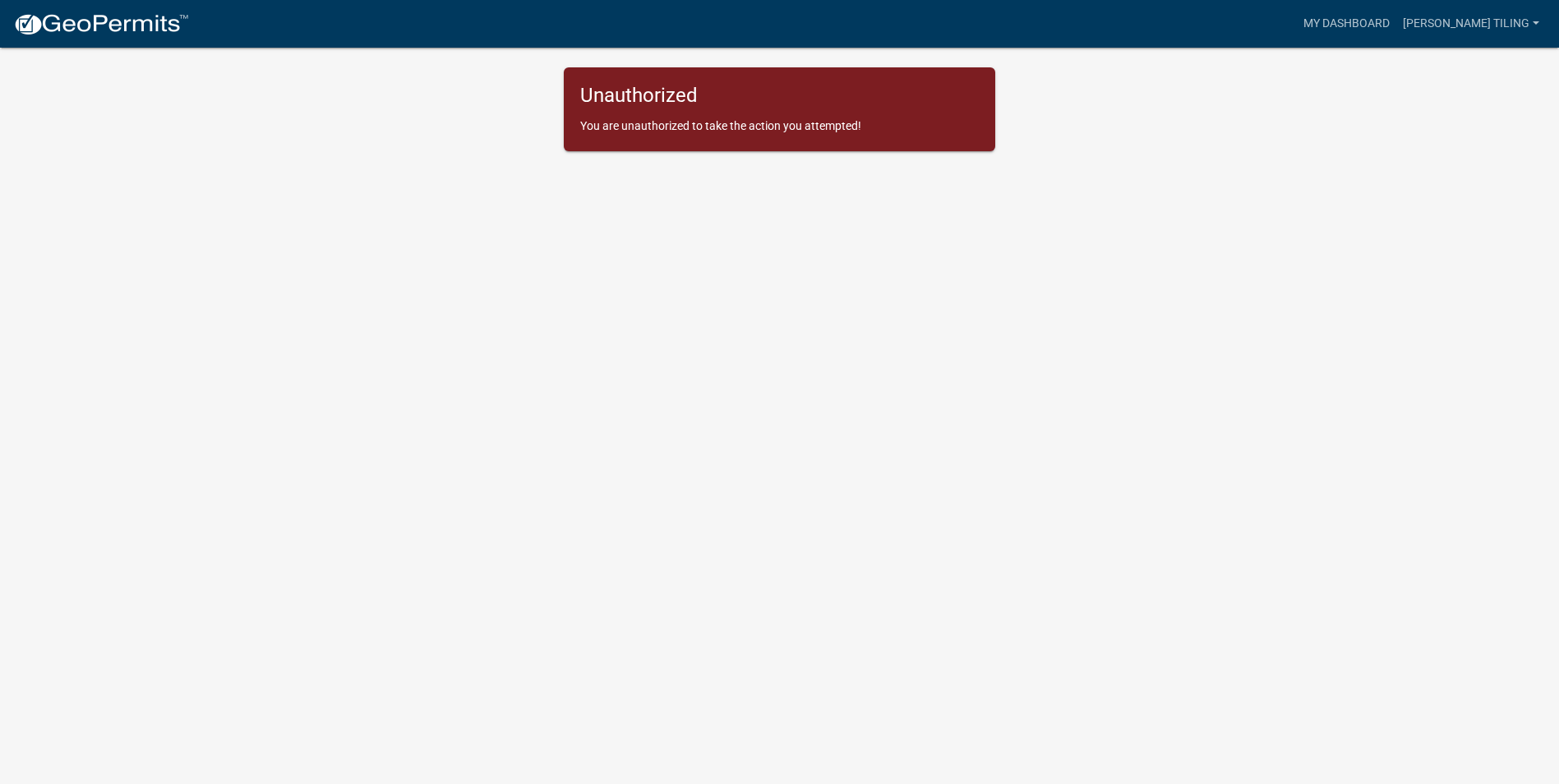
click at [689, 117] on div "Unauthorized You are unauthorized to take the action you attempted!" at bounding box center [779, 109] width 431 height 83
click at [1396, 26] on link "My Dashboard" at bounding box center [1346, 23] width 99 height 31
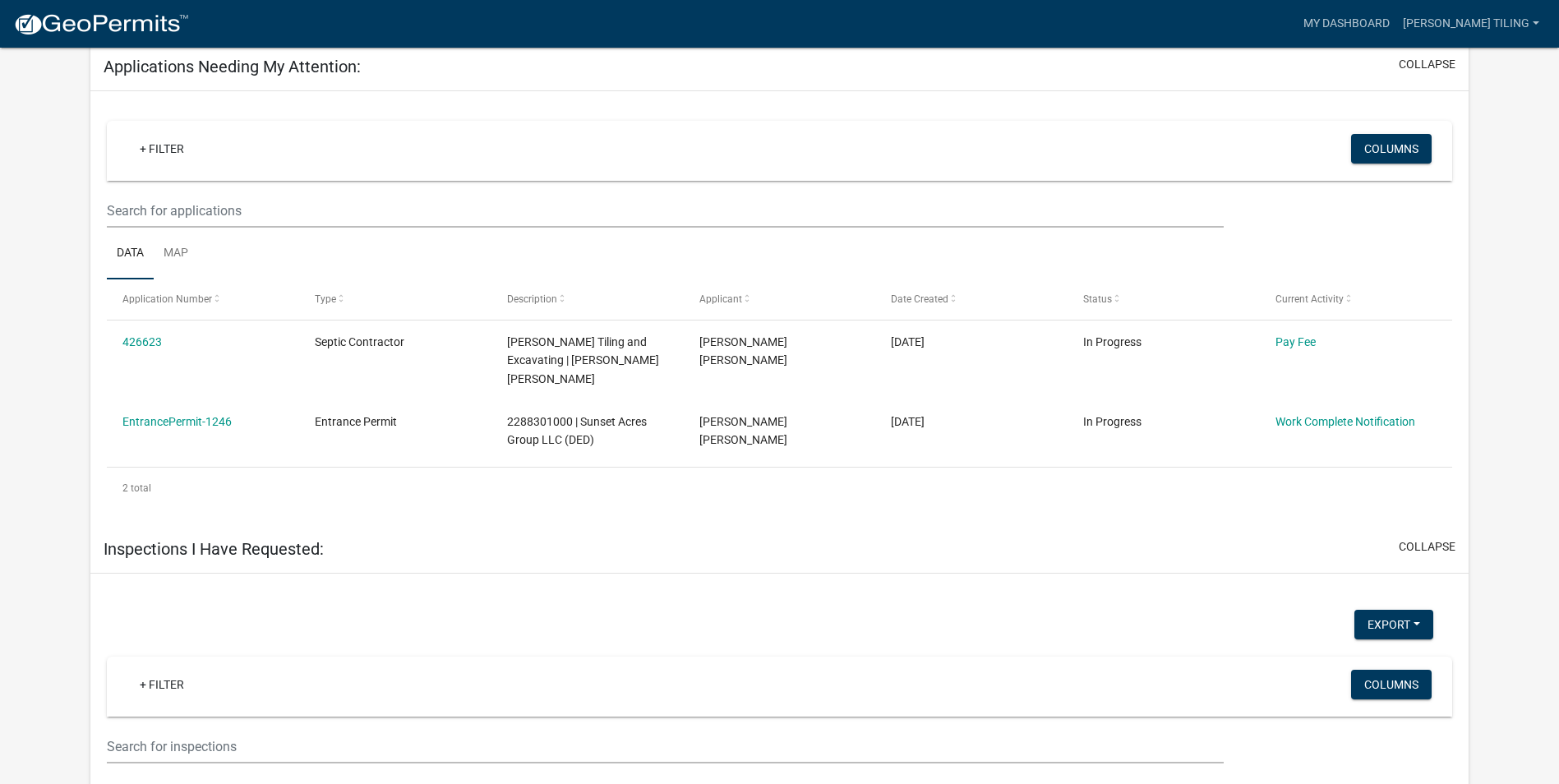
scroll to position [1570, 0]
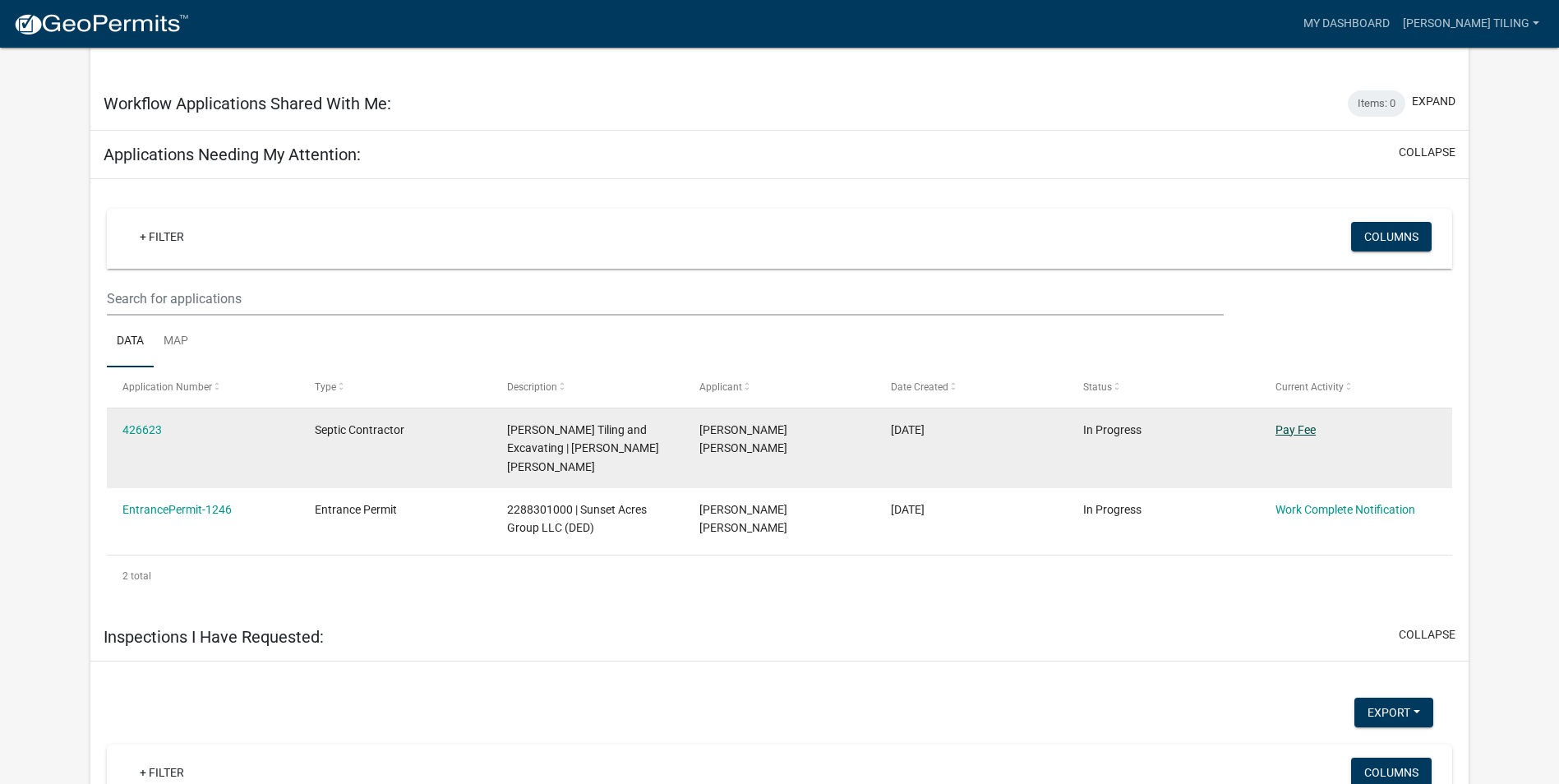
click at [1303, 423] on link "Pay Fee" at bounding box center [1295, 430] width 40 height 13
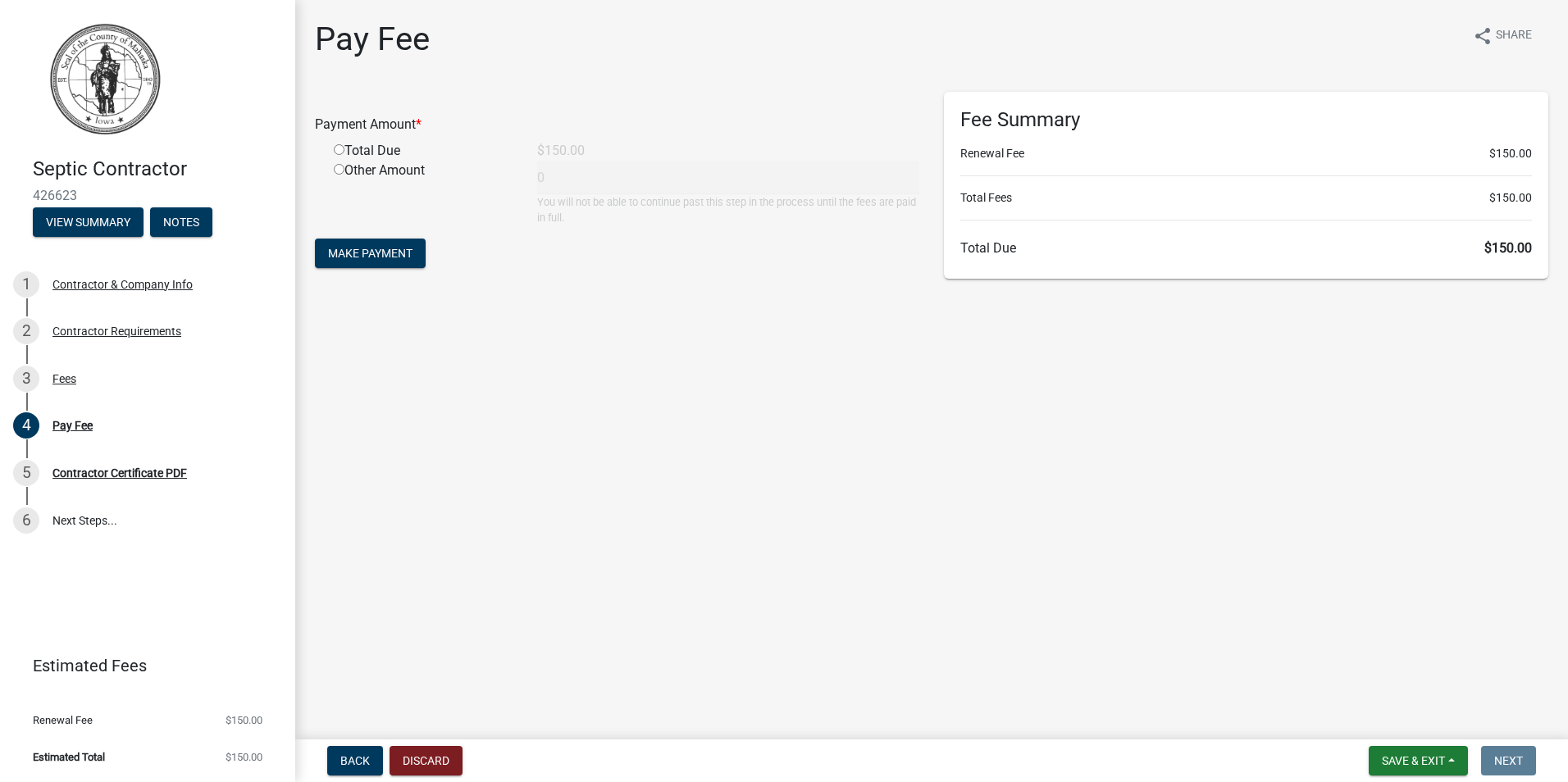
click at [339, 151] on input "radio" at bounding box center [339, 149] width 11 height 11
radio input "true"
type input "150"
click at [365, 251] on span "Make Payment" at bounding box center [370, 254] width 84 height 13
click at [394, 251] on span "Make Payment" at bounding box center [370, 254] width 84 height 13
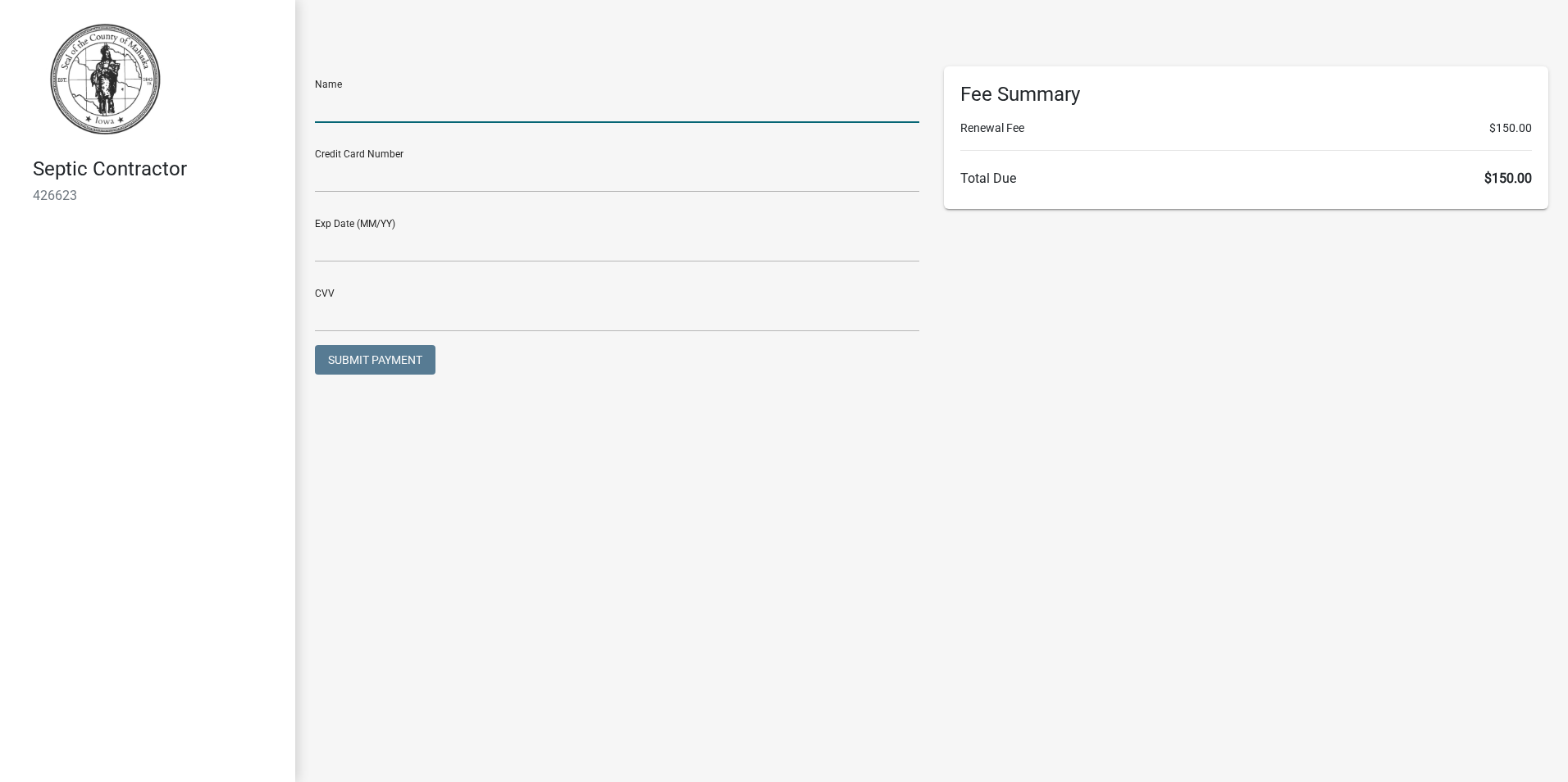
click at [353, 101] on input "text" at bounding box center [617, 106] width 604 height 33
type input "[PERSON_NAME]"
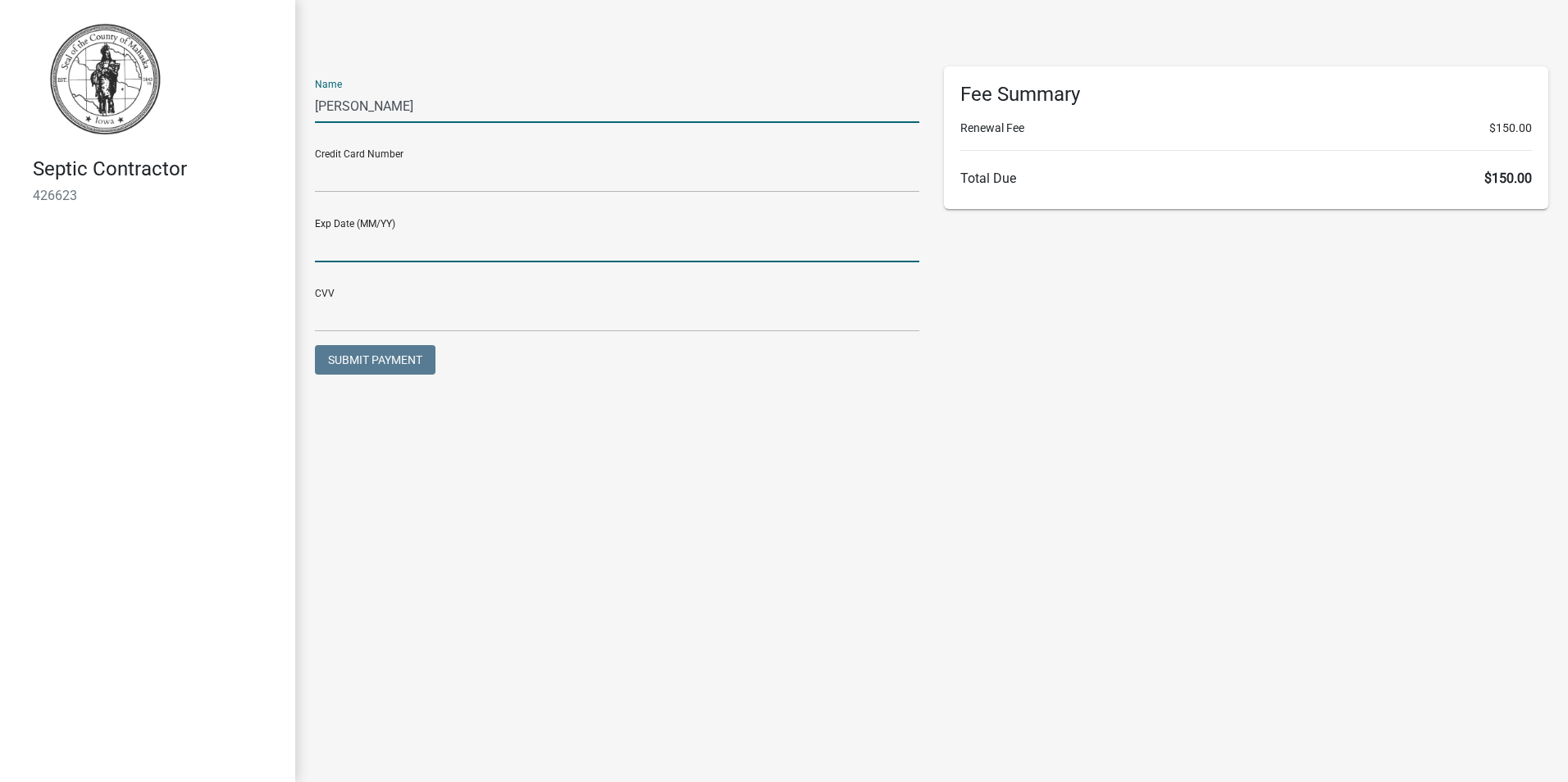
type input "11/26"
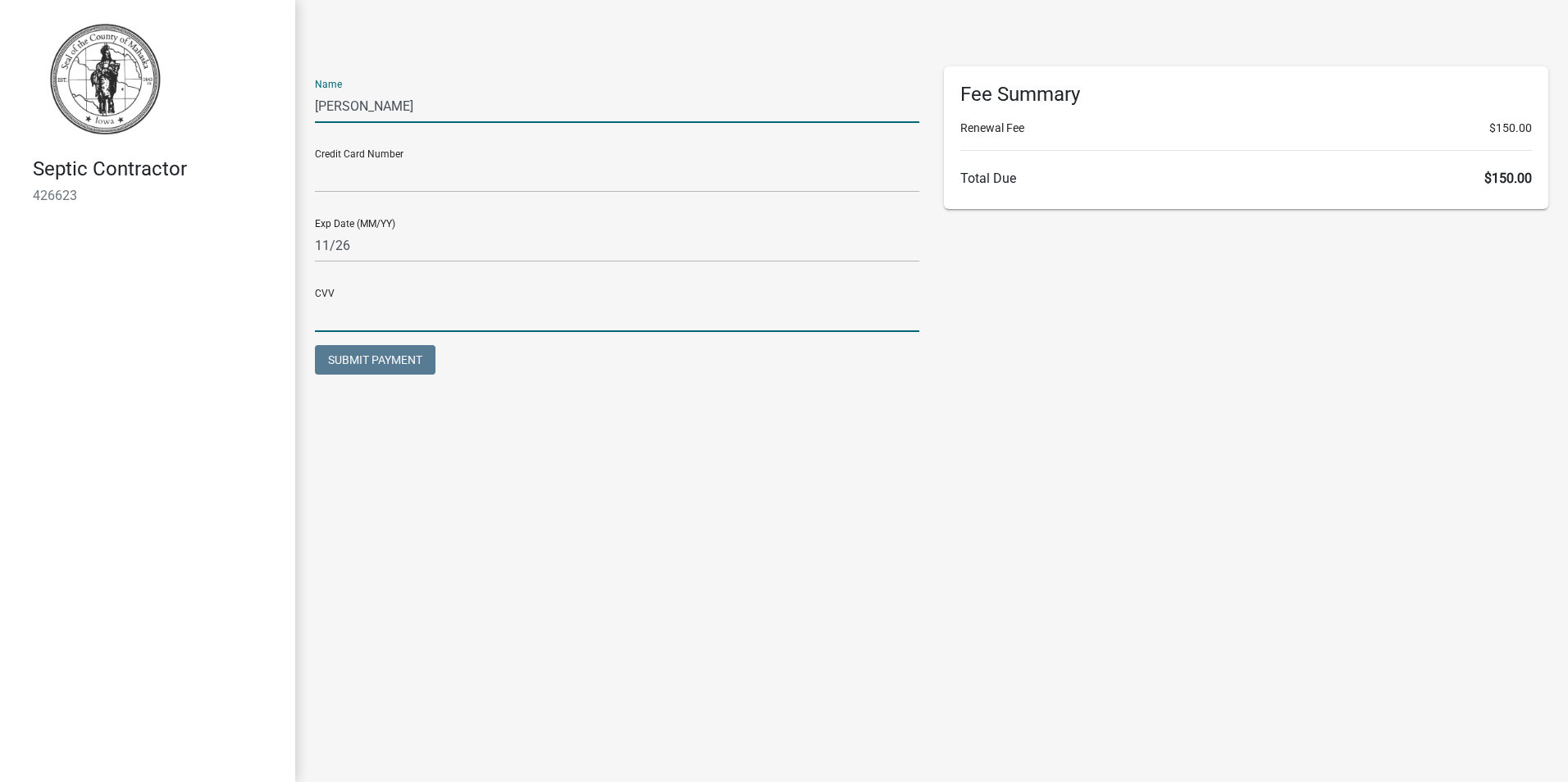
type input "970"
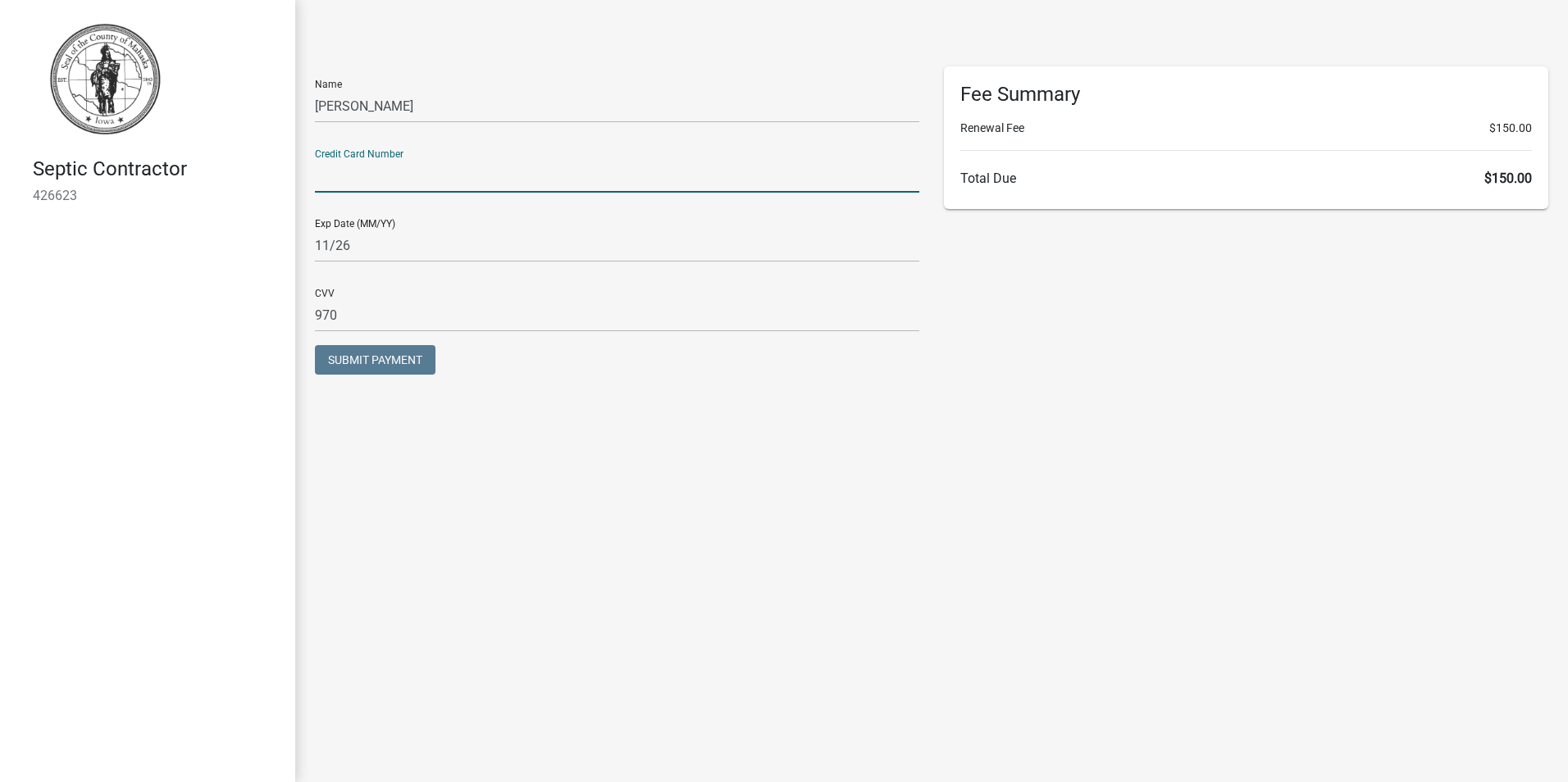
click at [372, 176] on input "text" at bounding box center [617, 176] width 604 height 33
type input "[CREDIT_CARD_NUMBER]"
click at [388, 360] on span "Submit Payment" at bounding box center [375, 360] width 94 height 13
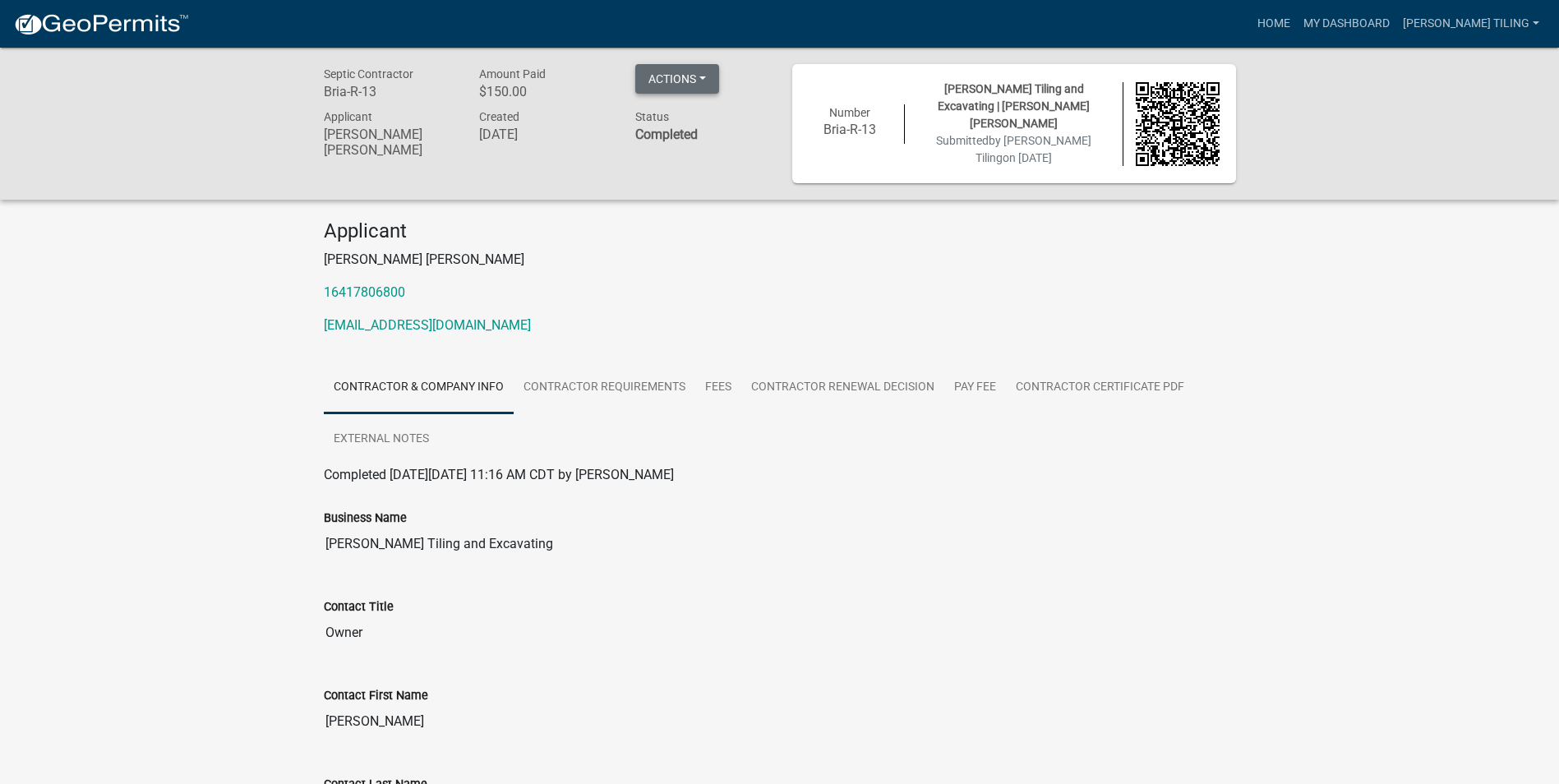
click at [697, 78] on button "Actions" at bounding box center [677, 78] width 83 height 29
click at [818, 269] on div "Applicant [PERSON_NAME] [PERSON_NAME] 16417806800 [EMAIL_ADDRESS][DOMAIN_NAME]" at bounding box center [779, 284] width 937 height 129
click at [611, 380] on link "Contractor Requirements" at bounding box center [605, 388] width 182 height 53
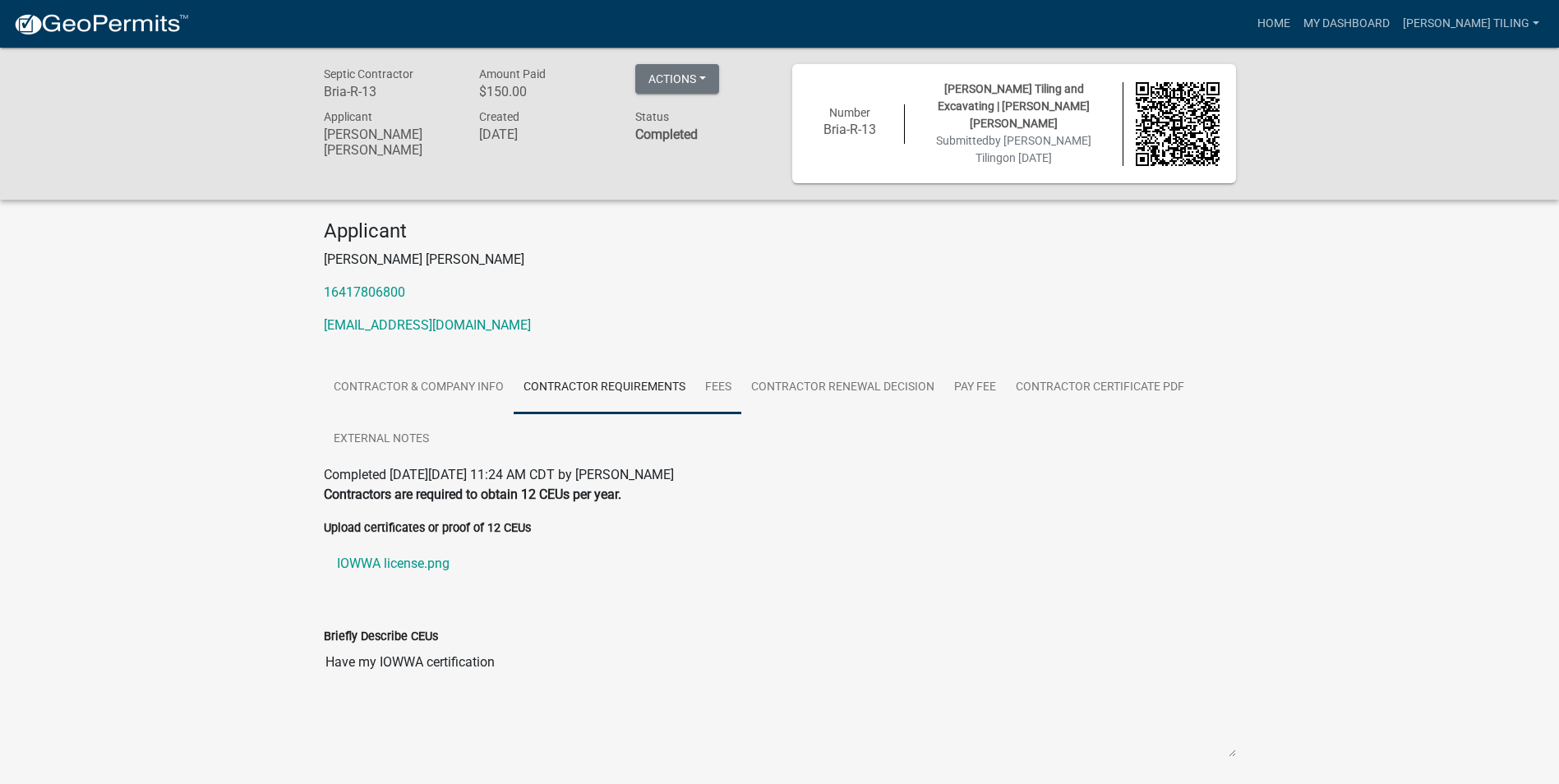
click at [712, 384] on link "Fees" at bounding box center [718, 388] width 46 height 53
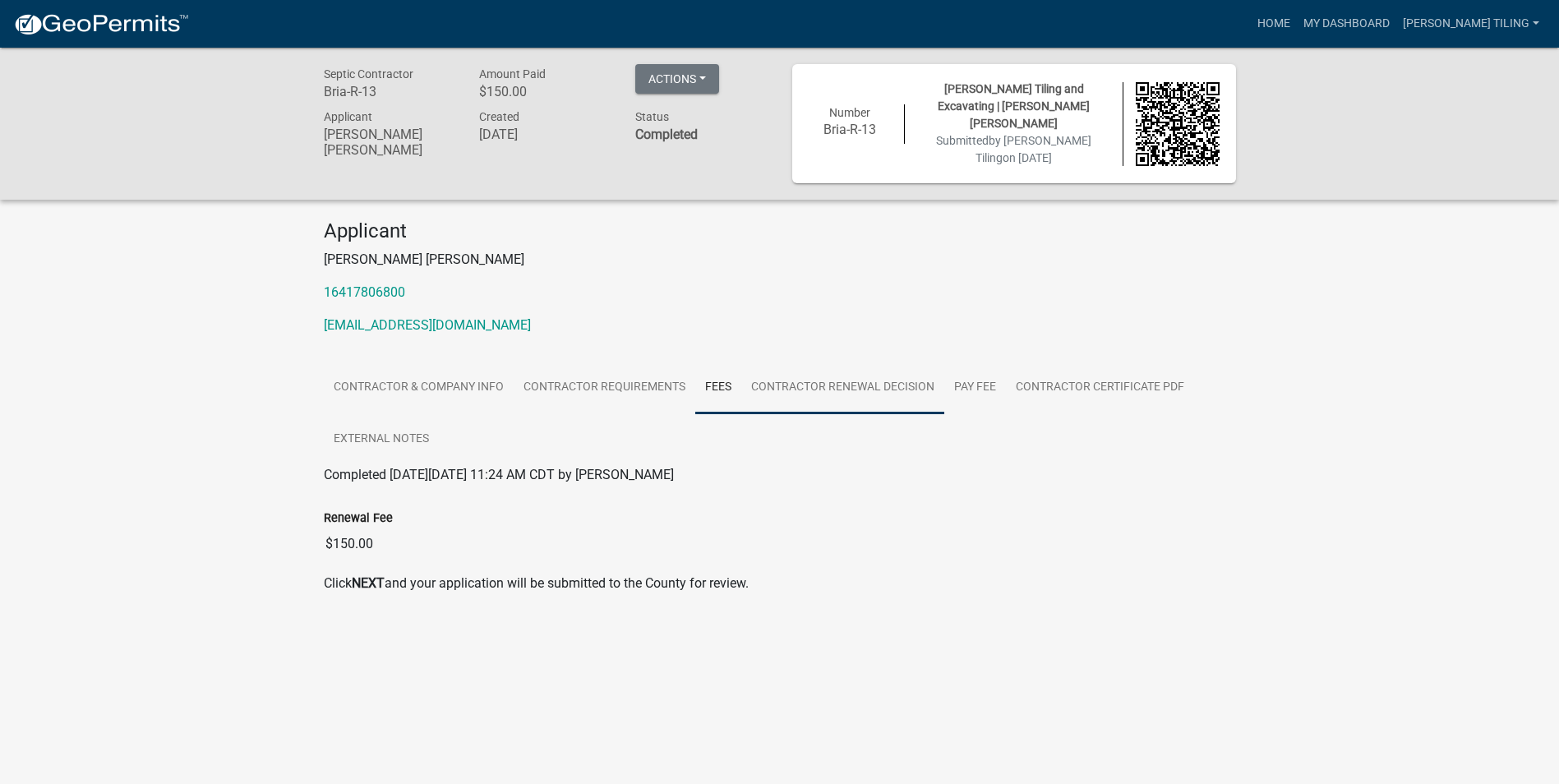
click at [816, 380] on link "Contractor Renewal Decision" at bounding box center [842, 388] width 203 height 53
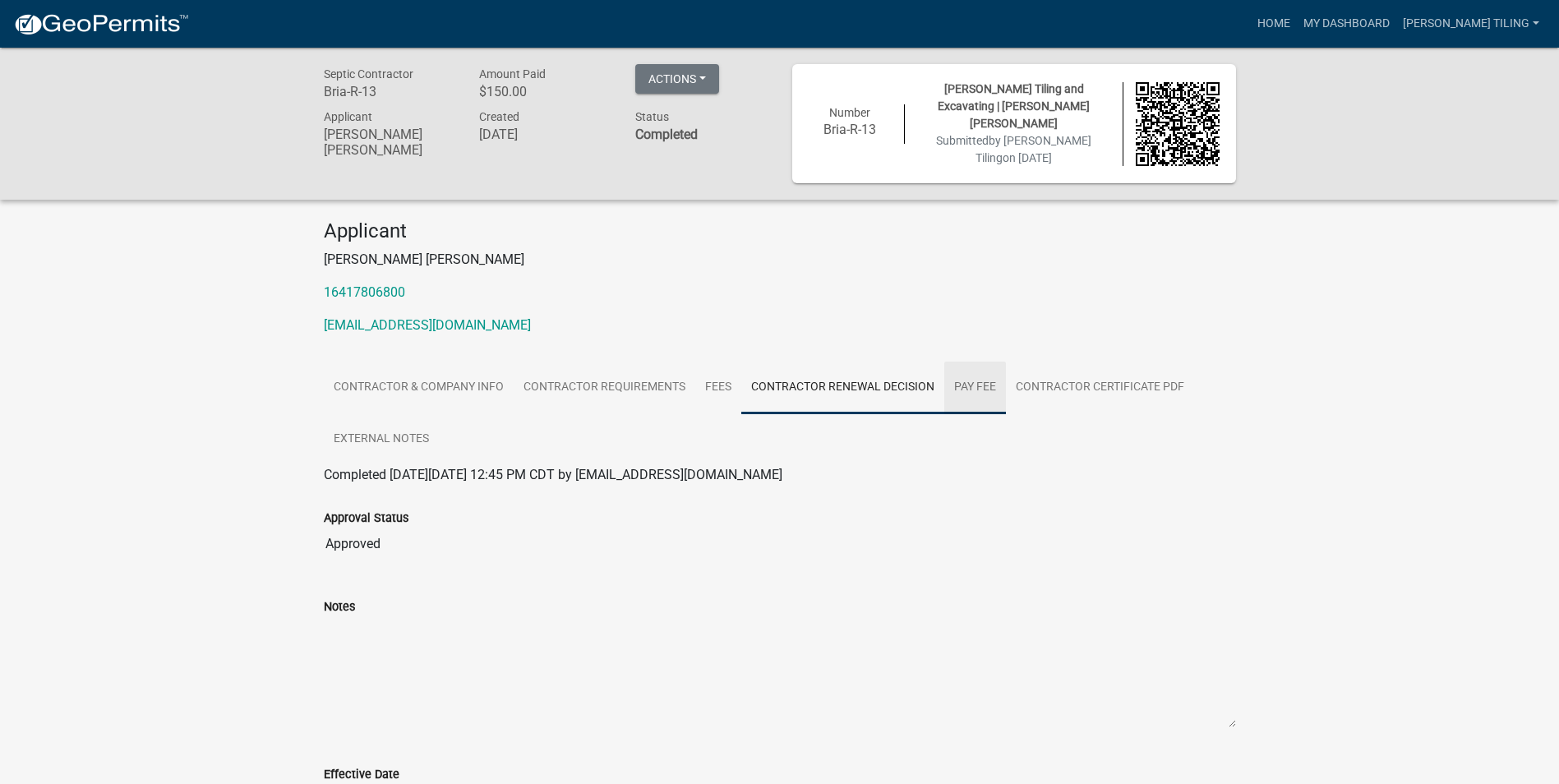
click at [963, 384] on link "Pay Fee" at bounding box center [975, 388] width 62 height 53
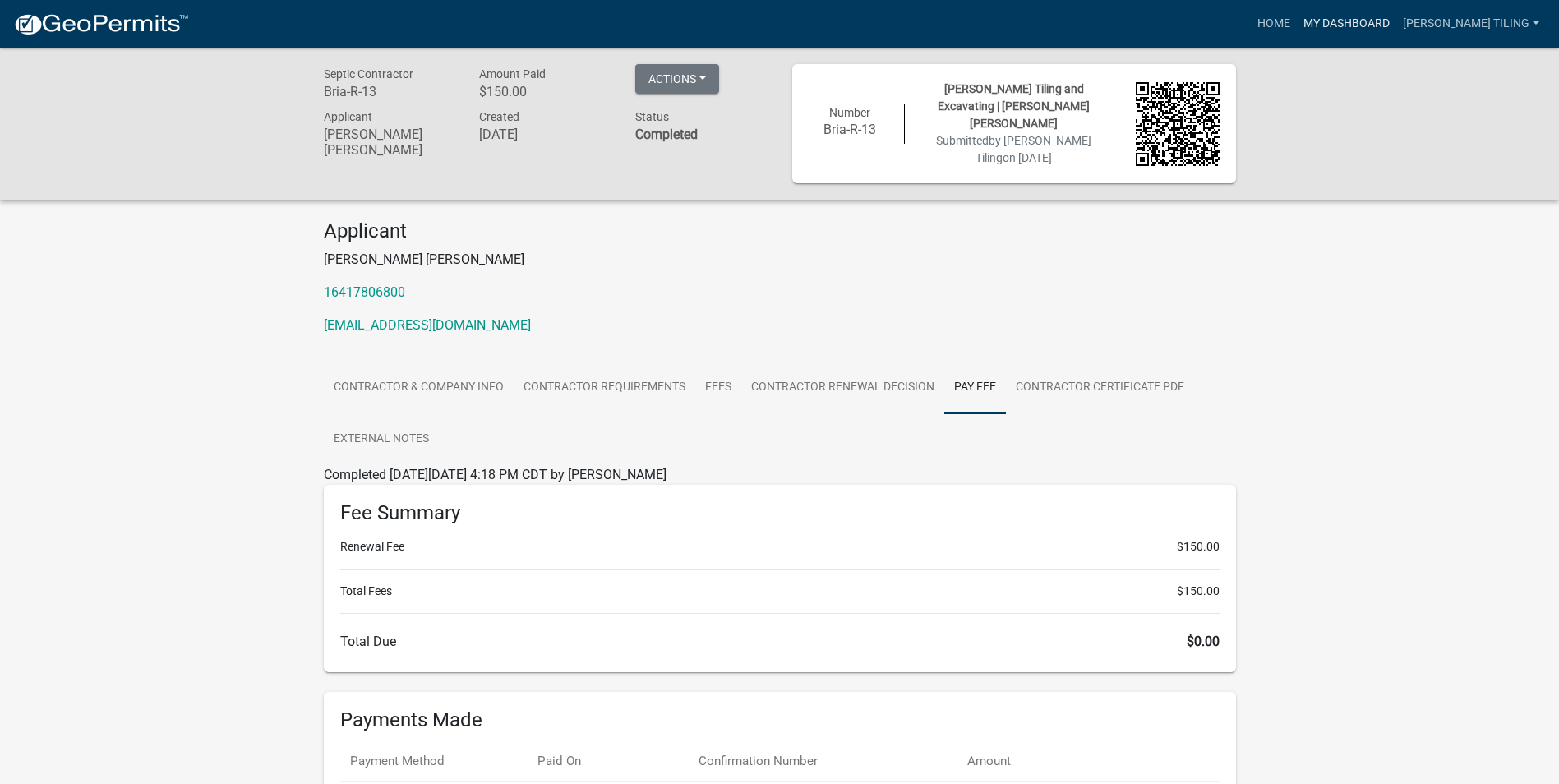
click at [1384, 26] on link "My Dashboard" at bounding box center [1346, 23] width 99 height 31
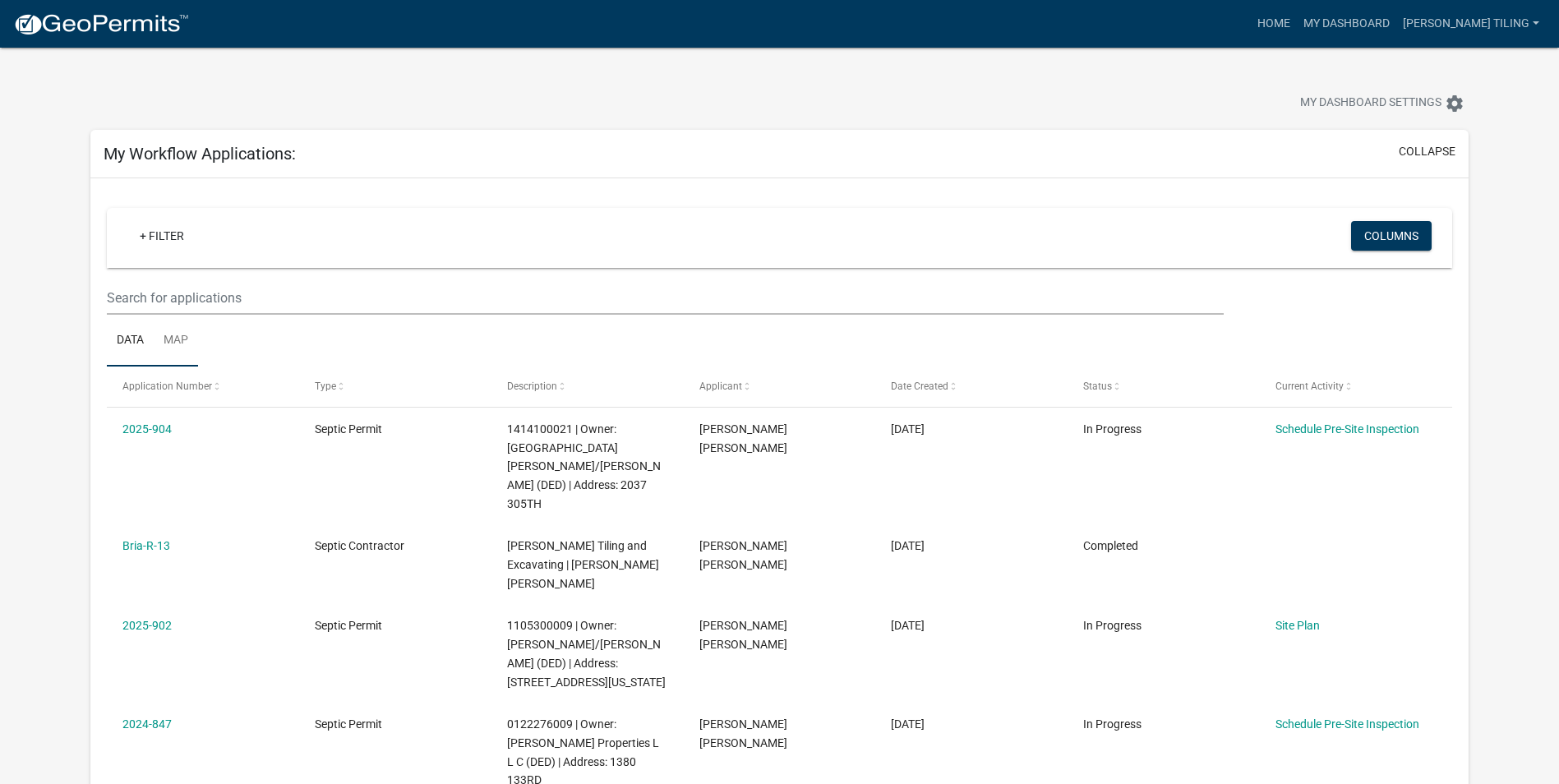
click at [177, 341] on link "Map" at bounding box center [175, 340] width 44 height 53
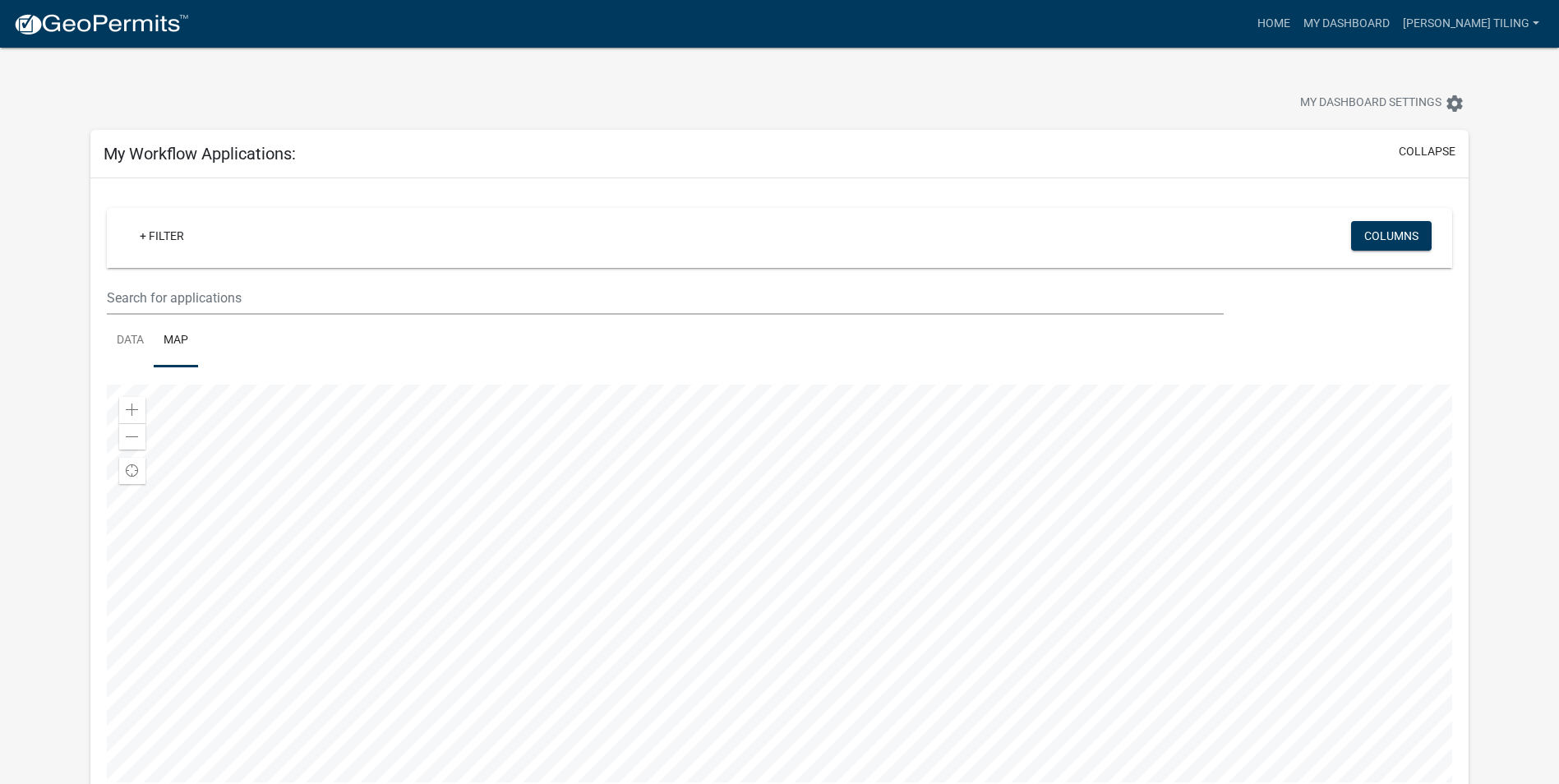
click at [901, 450] on div at bounding box center [779, 590] width 1345 height 411
click at [721, 496] on div at bounding box center [779, 590] width 1345 height 411
click at [122, 345] on link "Data" at bounding box center [130, 340] width 47 height 53
